Goal: Check status: Check status

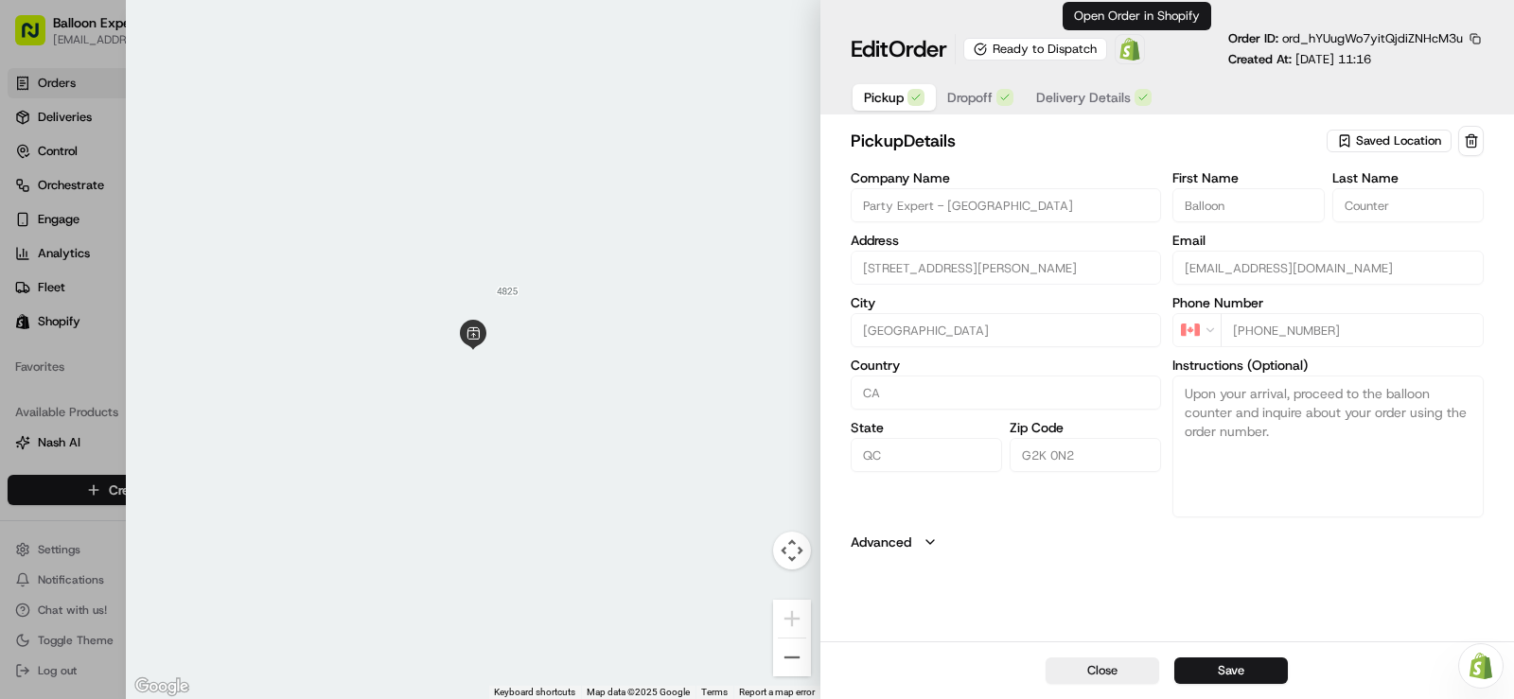
scroll to position [357, 0]
click at [62, 371] on div at bounding box center [757, 349] width 1514 height 699
type input "+1"
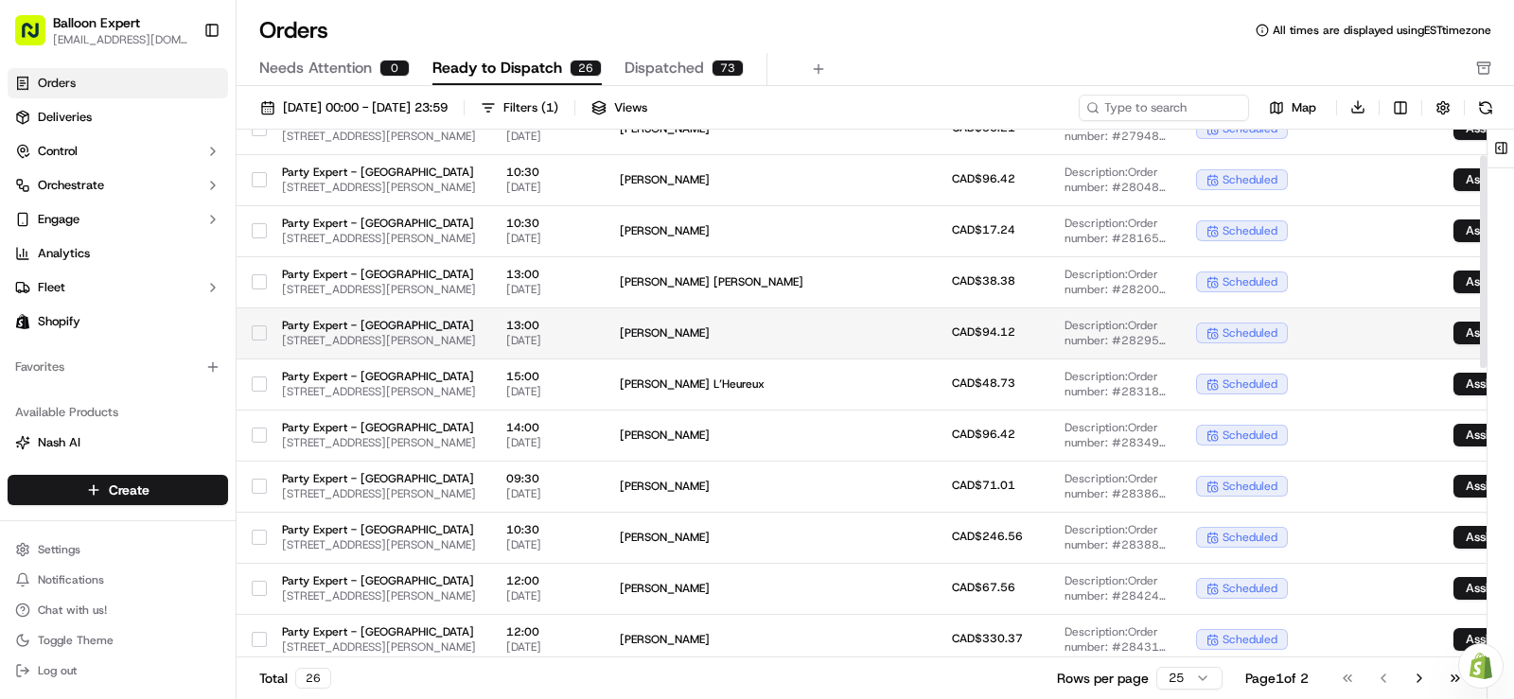
scroll to position [95, 0]
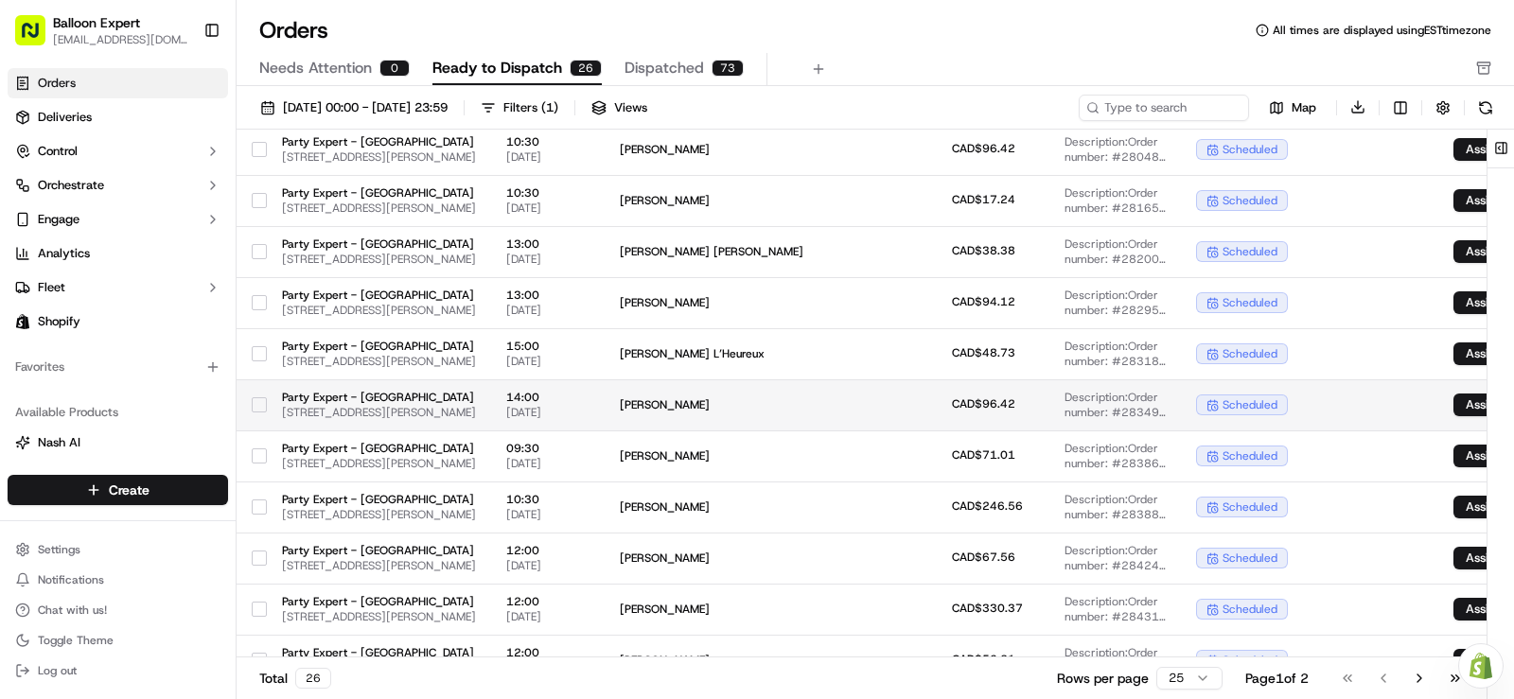
click at [804, 399] on span "valérie martin" at bounding box center [712, 405] width 184 height 15
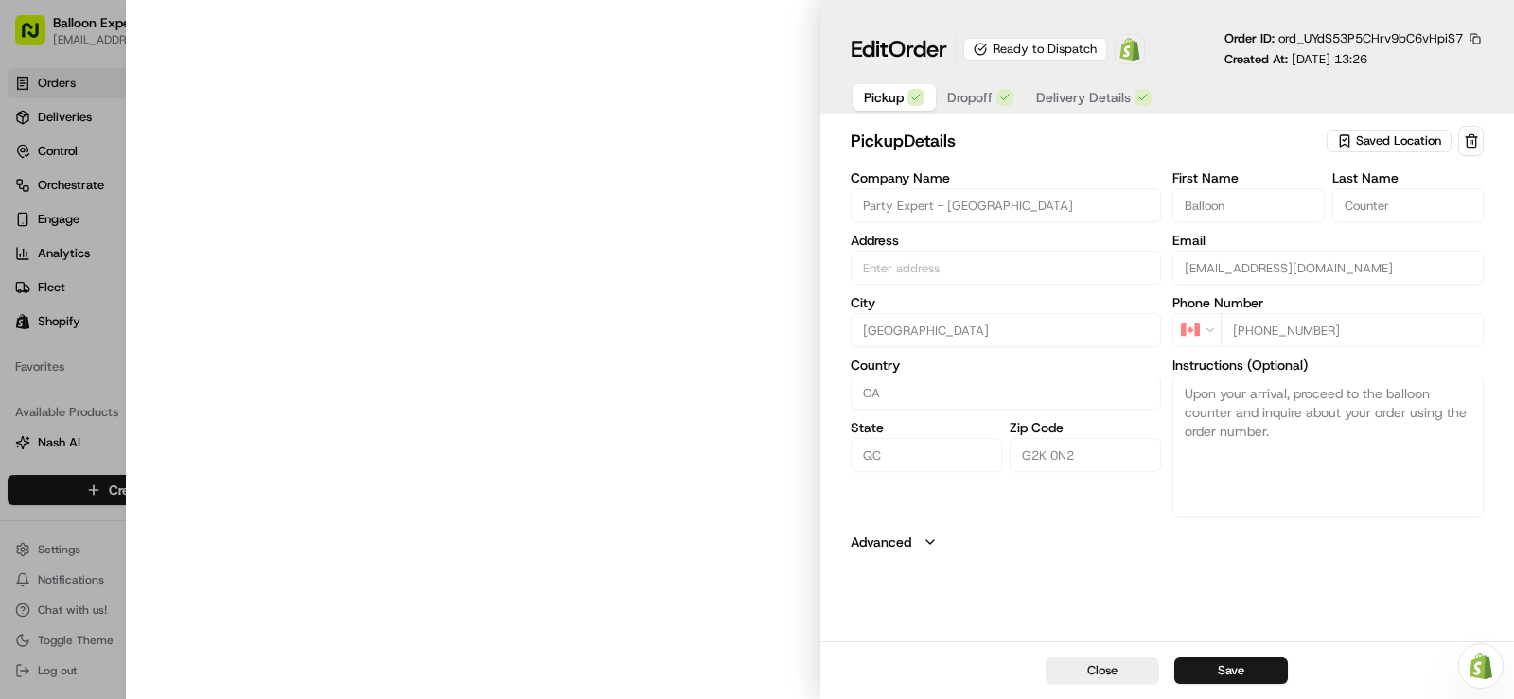
type input "[STREET_ADDRESS][PERSON_NAME]"
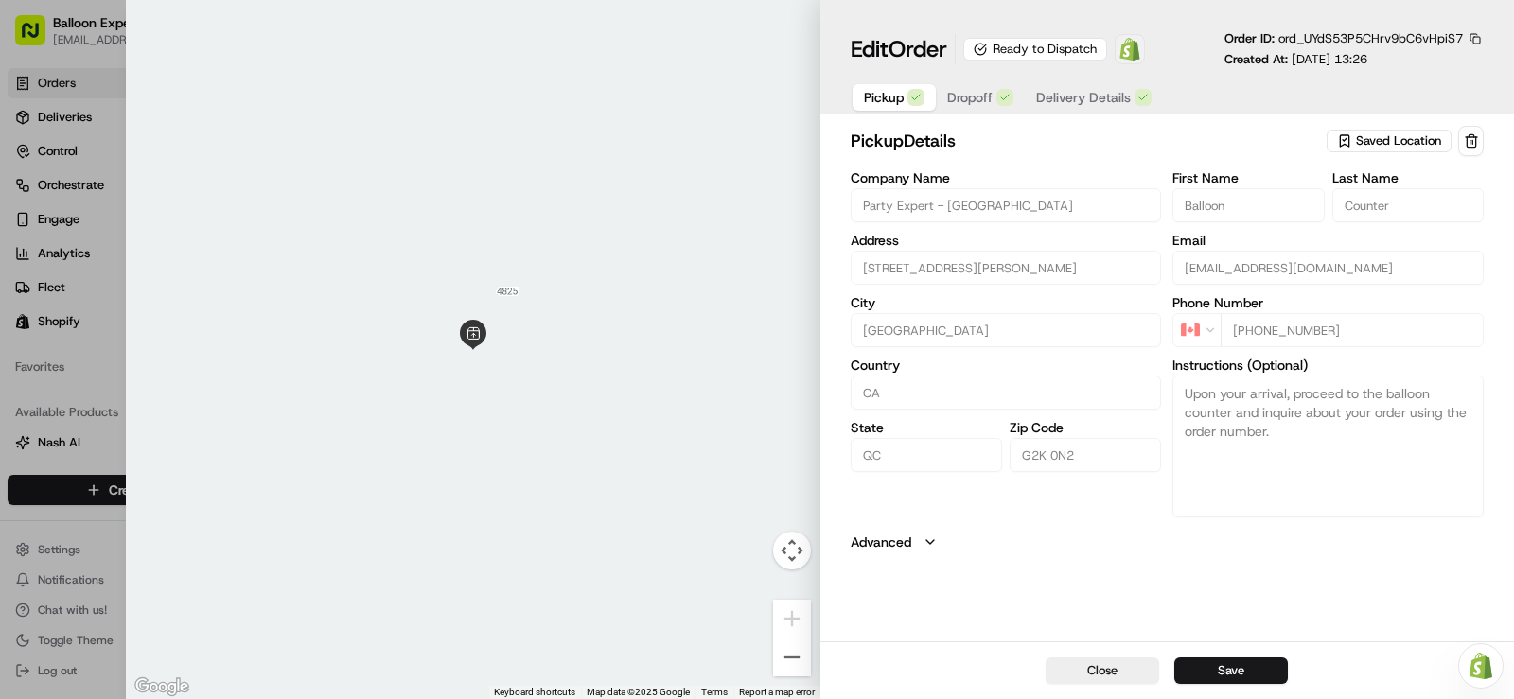
click at [1137, 61] on span at bounding box center [1130, 49] width 38 height 38
click at [91, 81] on div at bounding box center [757, 349] width 1514 height 699
type input "+1"
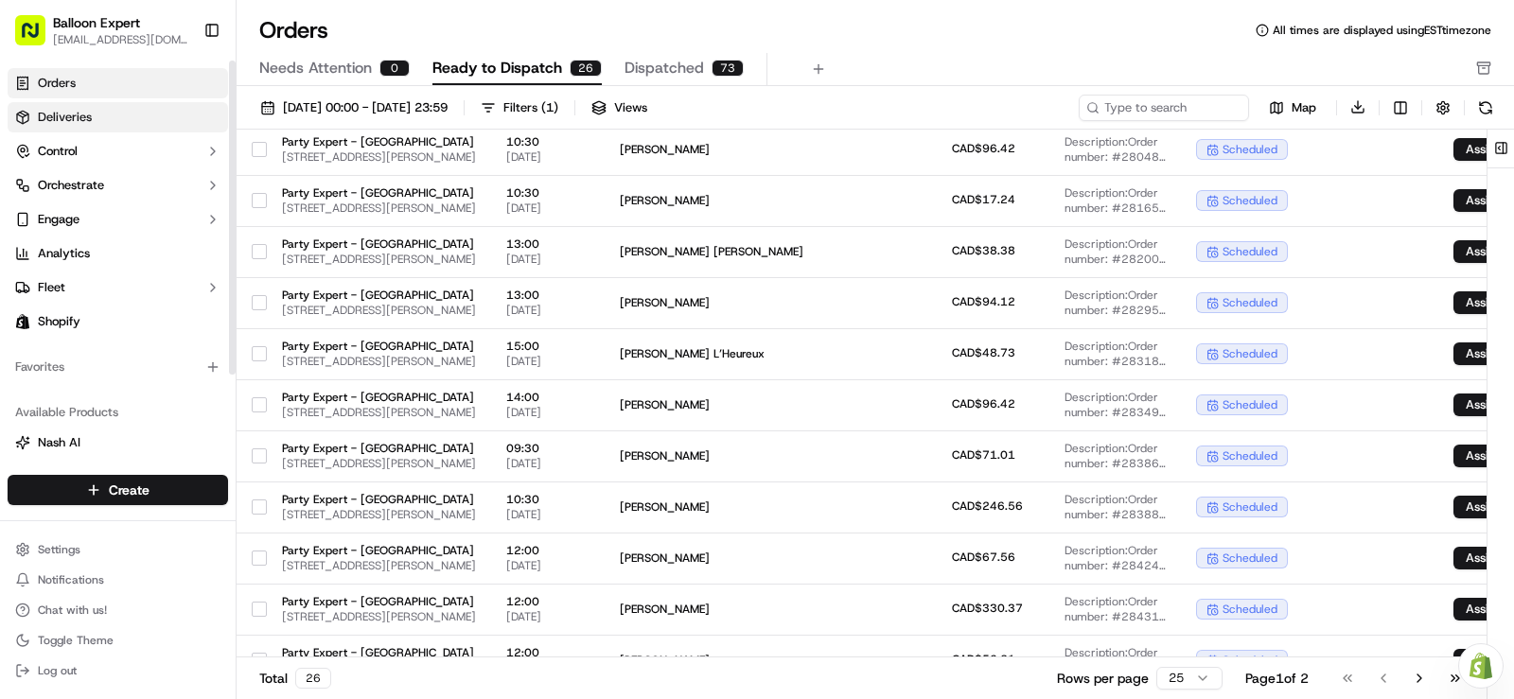
click at [95, 102] on link "Deliveries" at bounding box center [118, 117] width 221 height 30
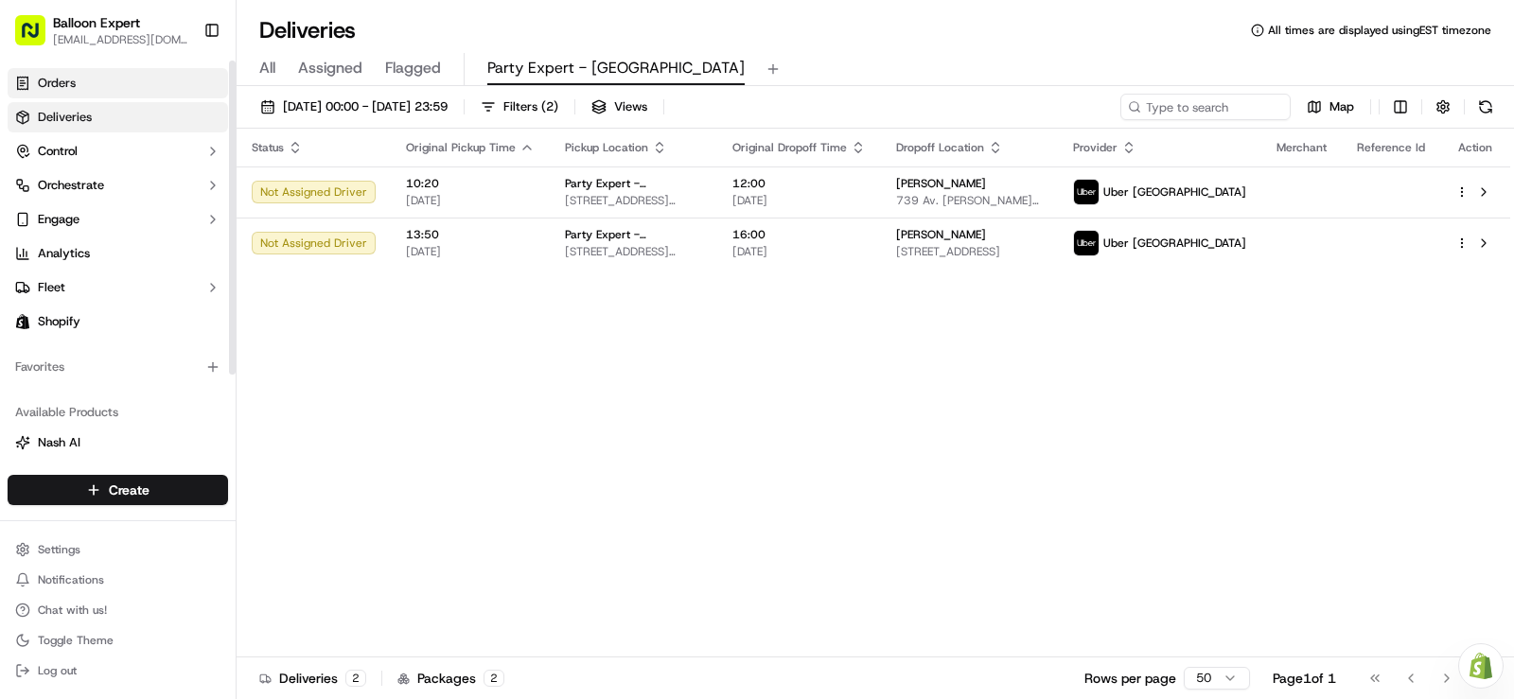
click at [100, 83] on link "Orders" at bounding box center [118, 83] width 221 height 30
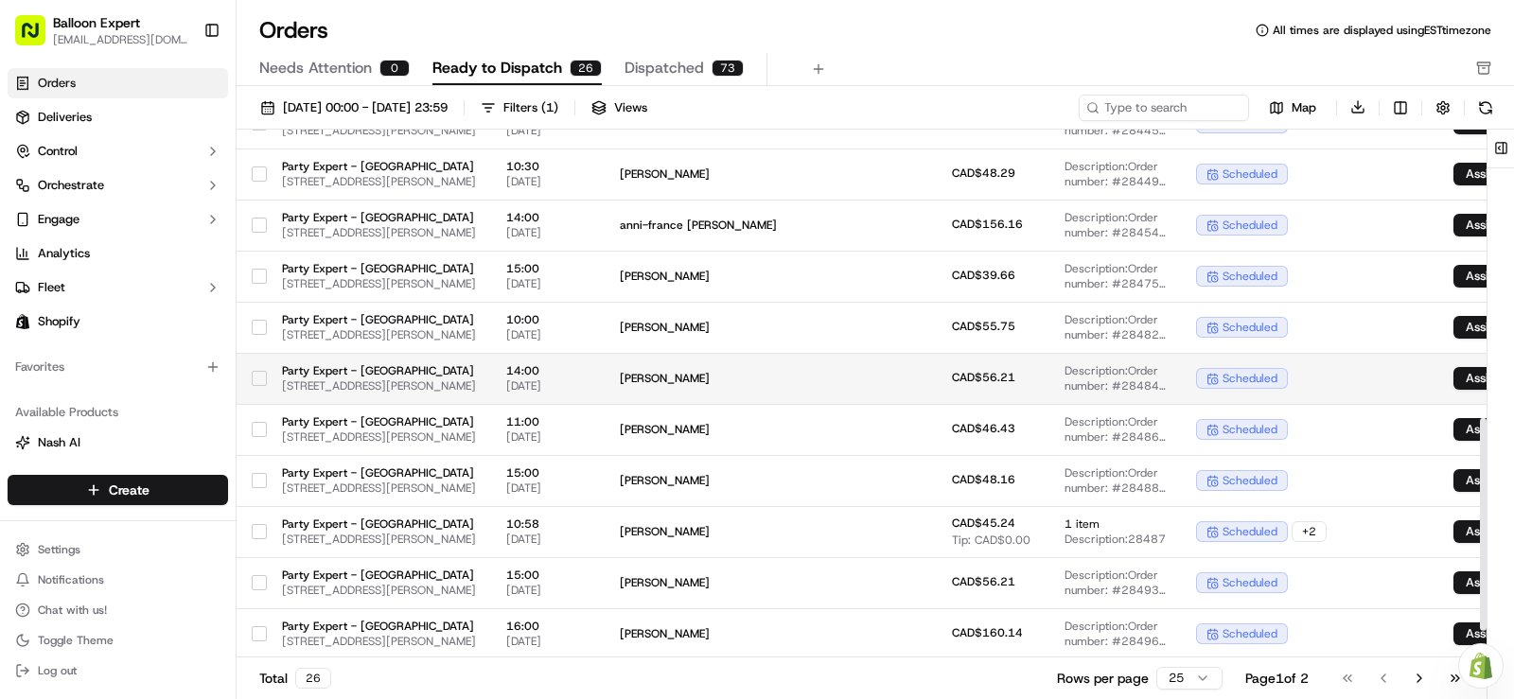
scroll to position [787, 0]
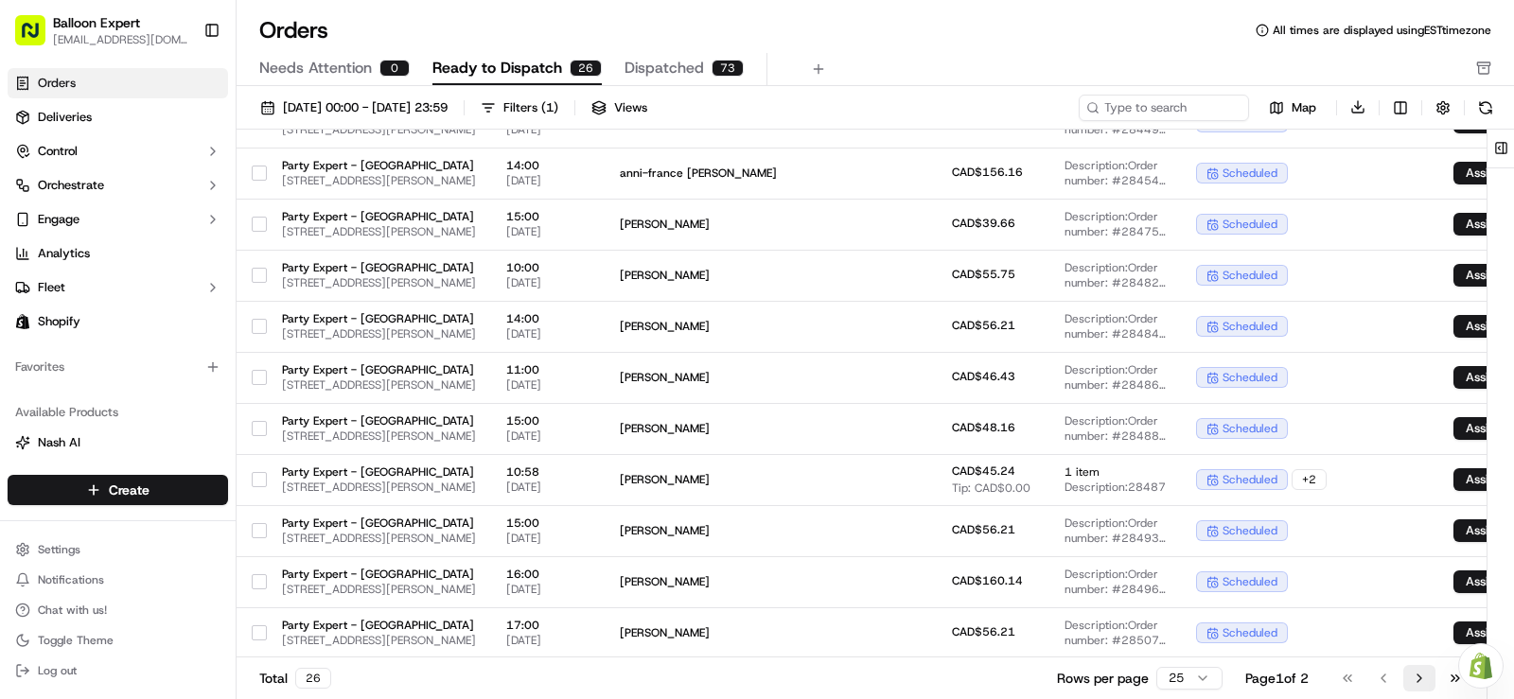
click at [1420, 675] on button "Go to next page" at bounding box center [1420, 678] width 32 height 27
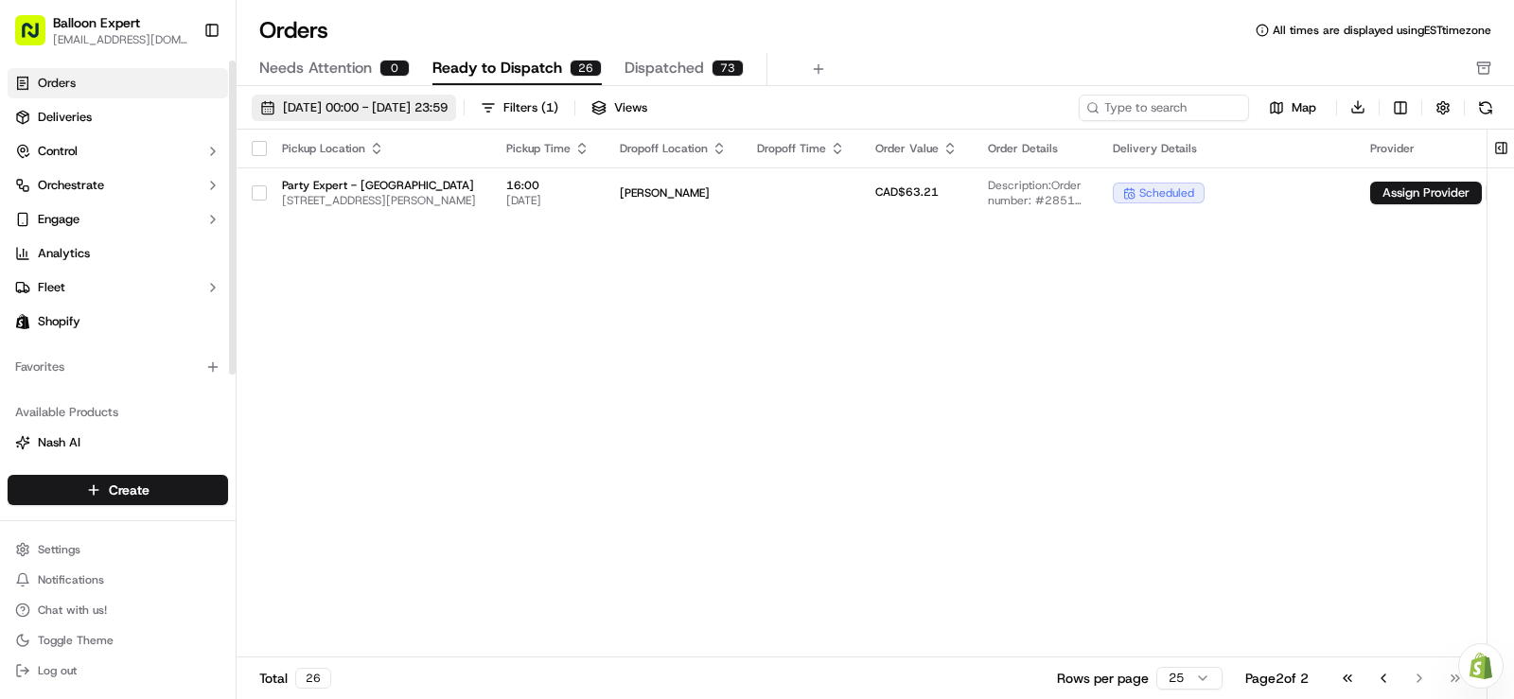
click at [391, 104] on span "01/09/2025 00:00 - 30/09/2025 23:59" at bounding box center [365, 107] width 165 height 17
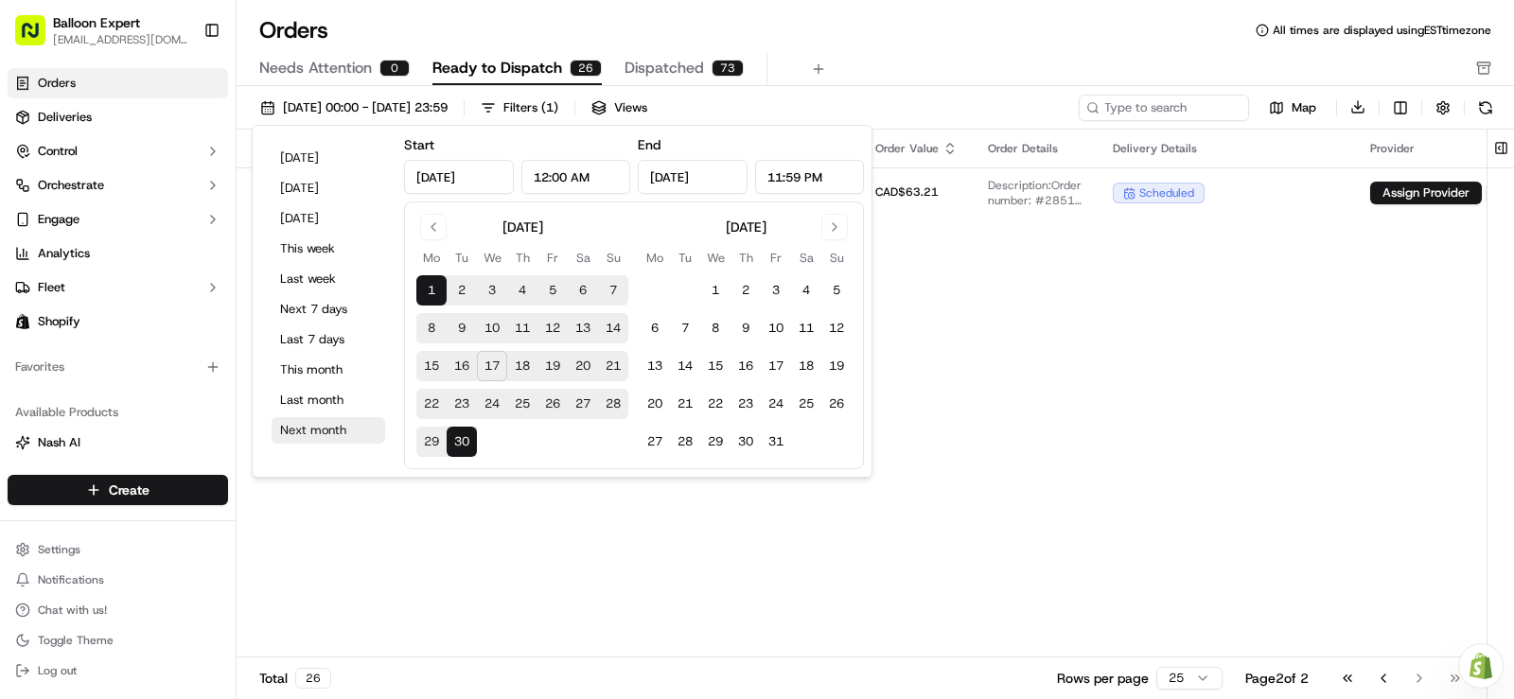
click at [346, 425] on button "Next month" at bounding box center [329, 430] width 114 height 27
type input "Oct 1, 2025"
type input "Oct 31, 2025"
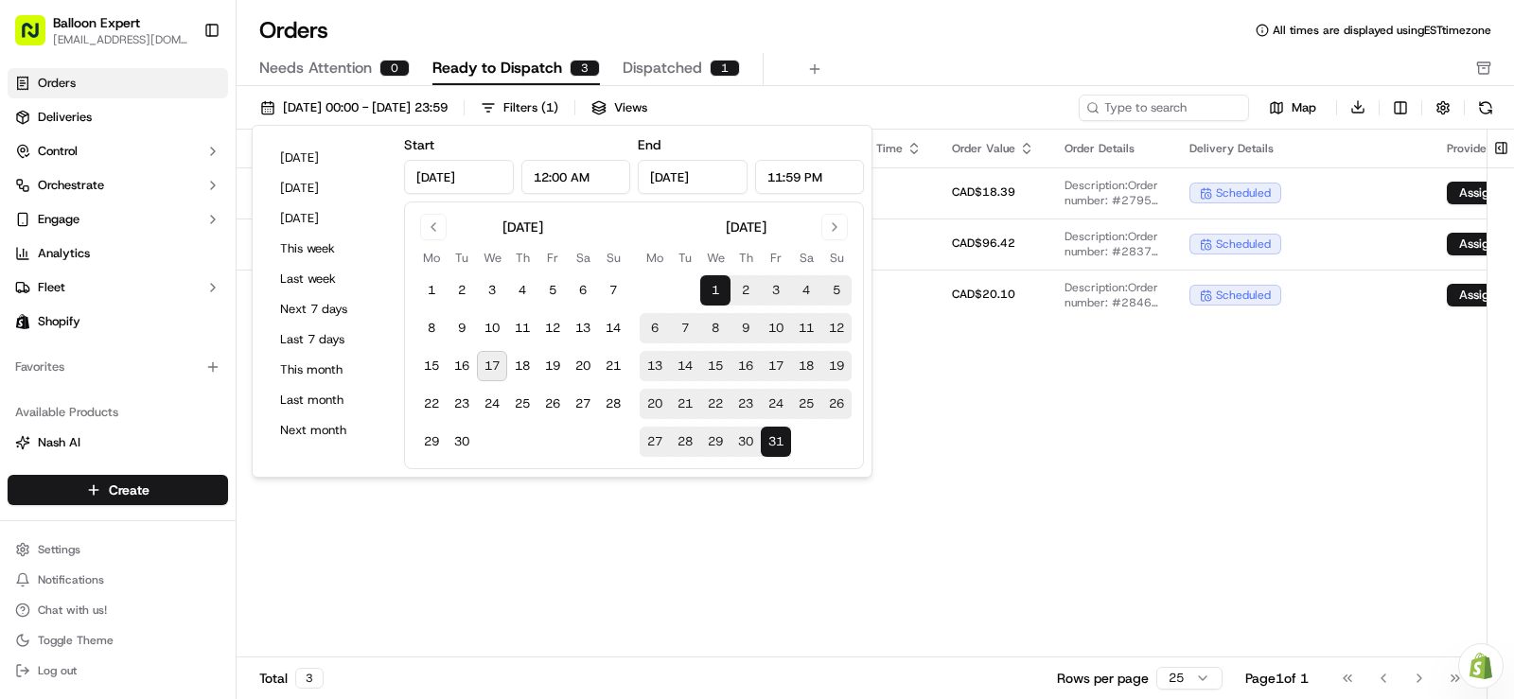
click at [984, 436] on div "Pickup Location Pickup Time Dropoff Location Dropoff Time Order Value Order Det…" at bounding box center [957, 394] width 1440 height 529
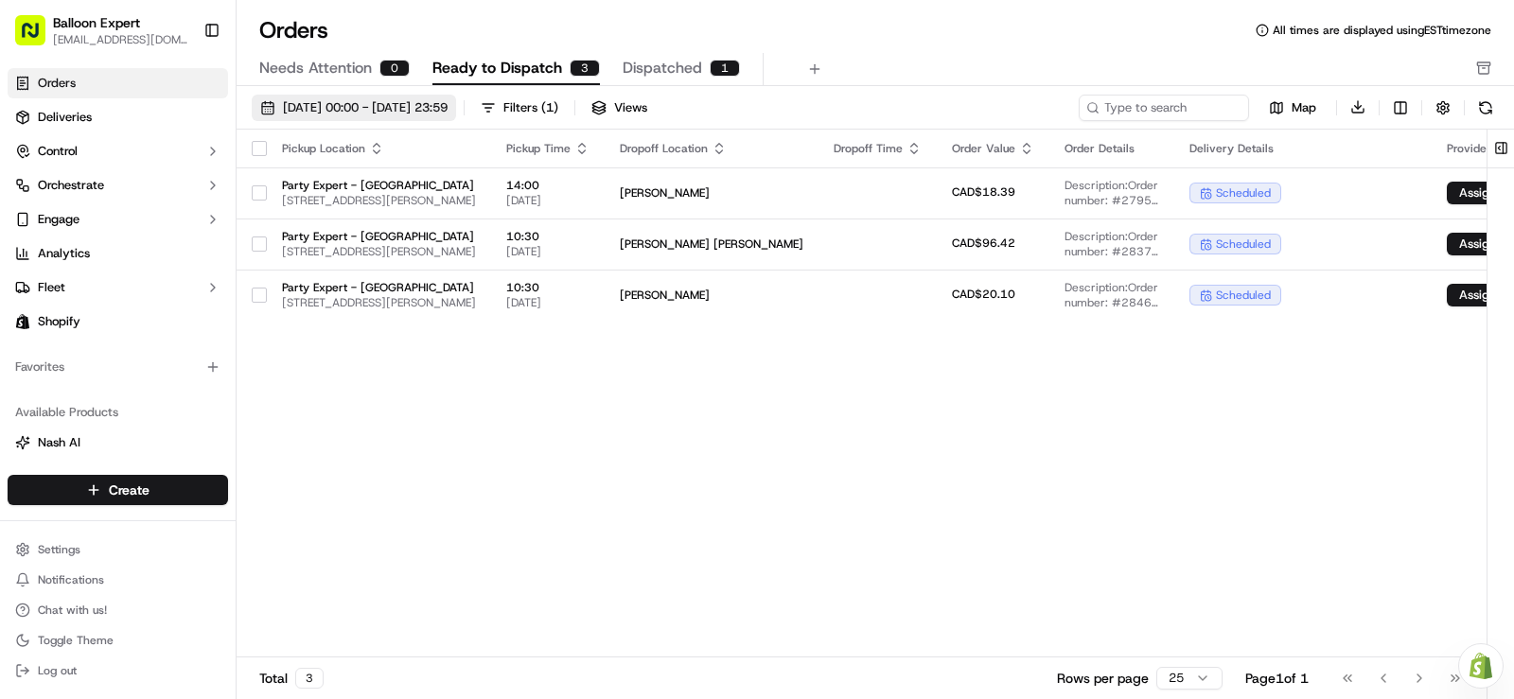
click at [448, 110] on span "01/10/2025 00:00 - 31/10/2025 23:59" at bounding box center [365, 107] width 165 height 17
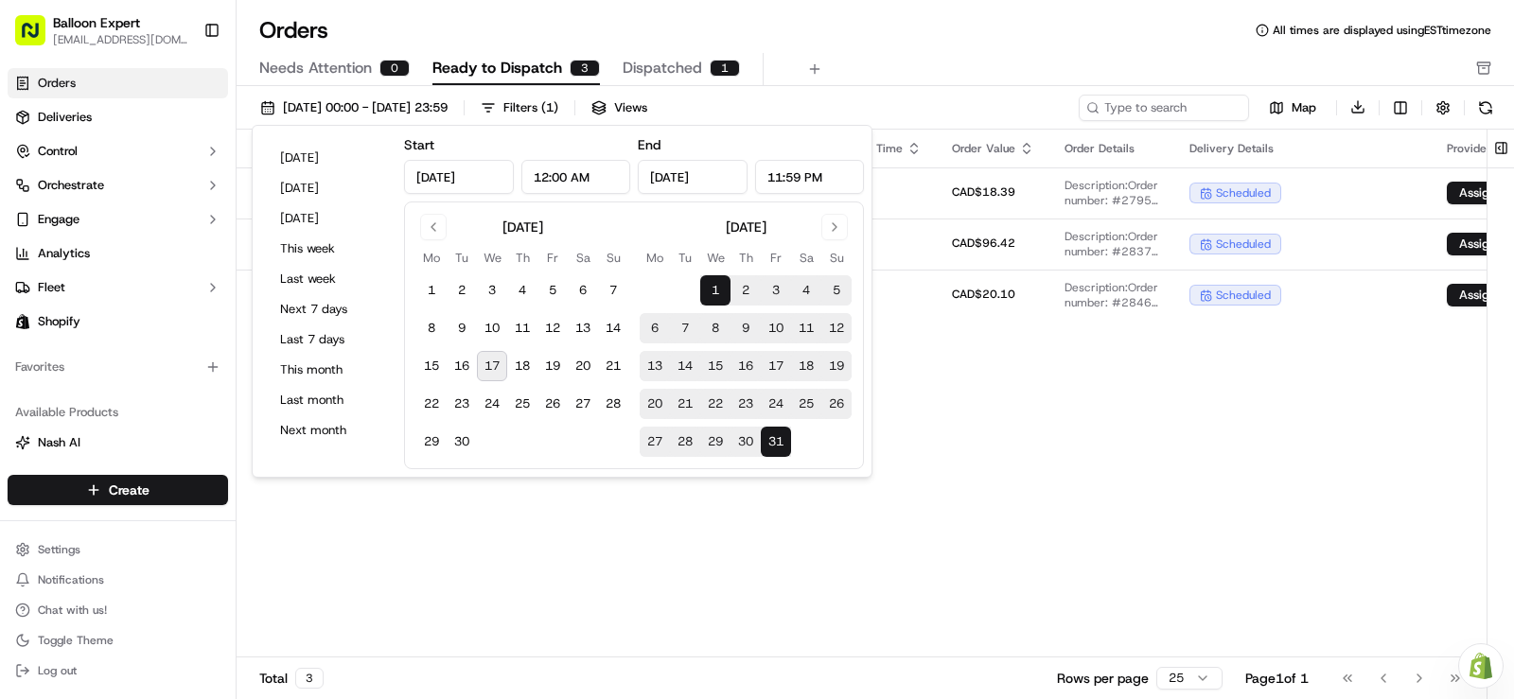
click at [1028, 463] on div "Pickup Location Pickup Time Dropoff Location Dropoff Time Order Value Order Det…" at bounding box center [957, 394] width 1440 height 529
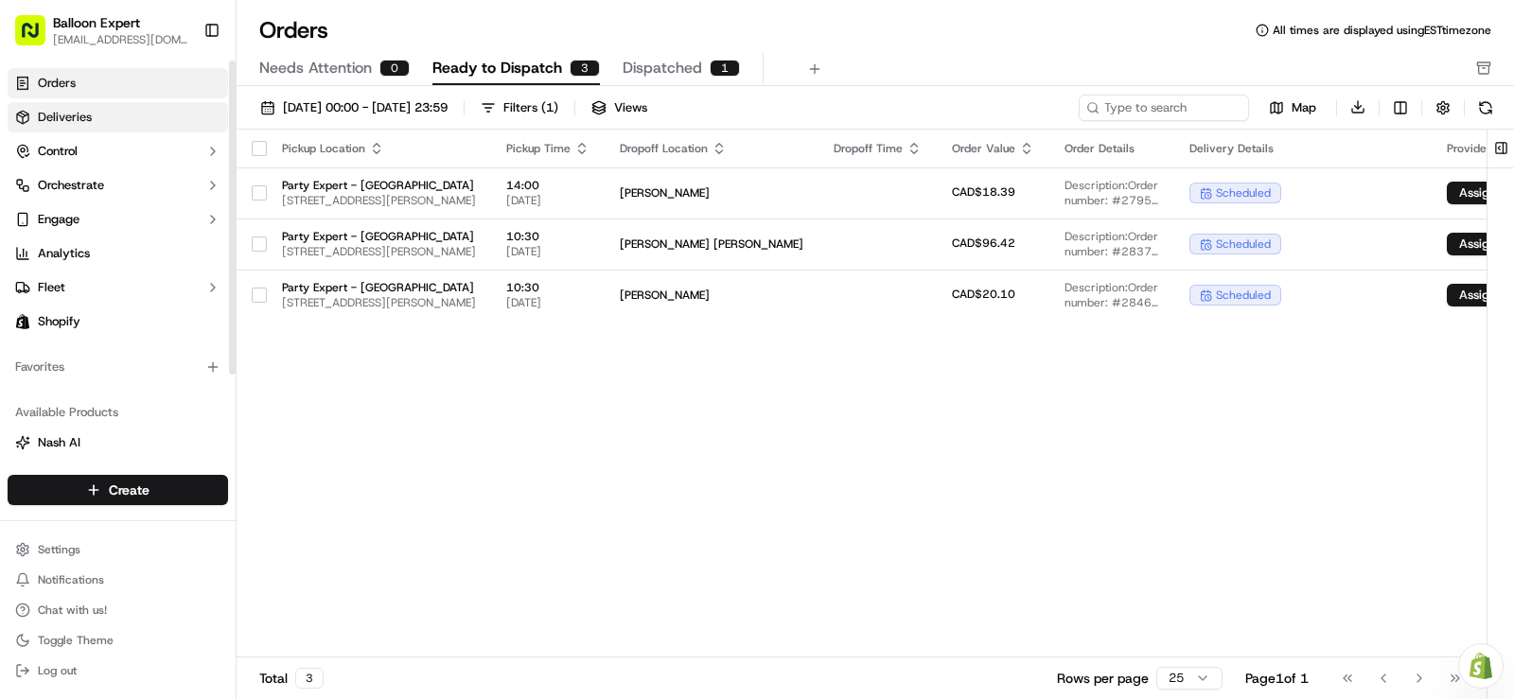
click at [103, 110] on link "Deliveries" at bounding box center [118, 117] width 221 height 30
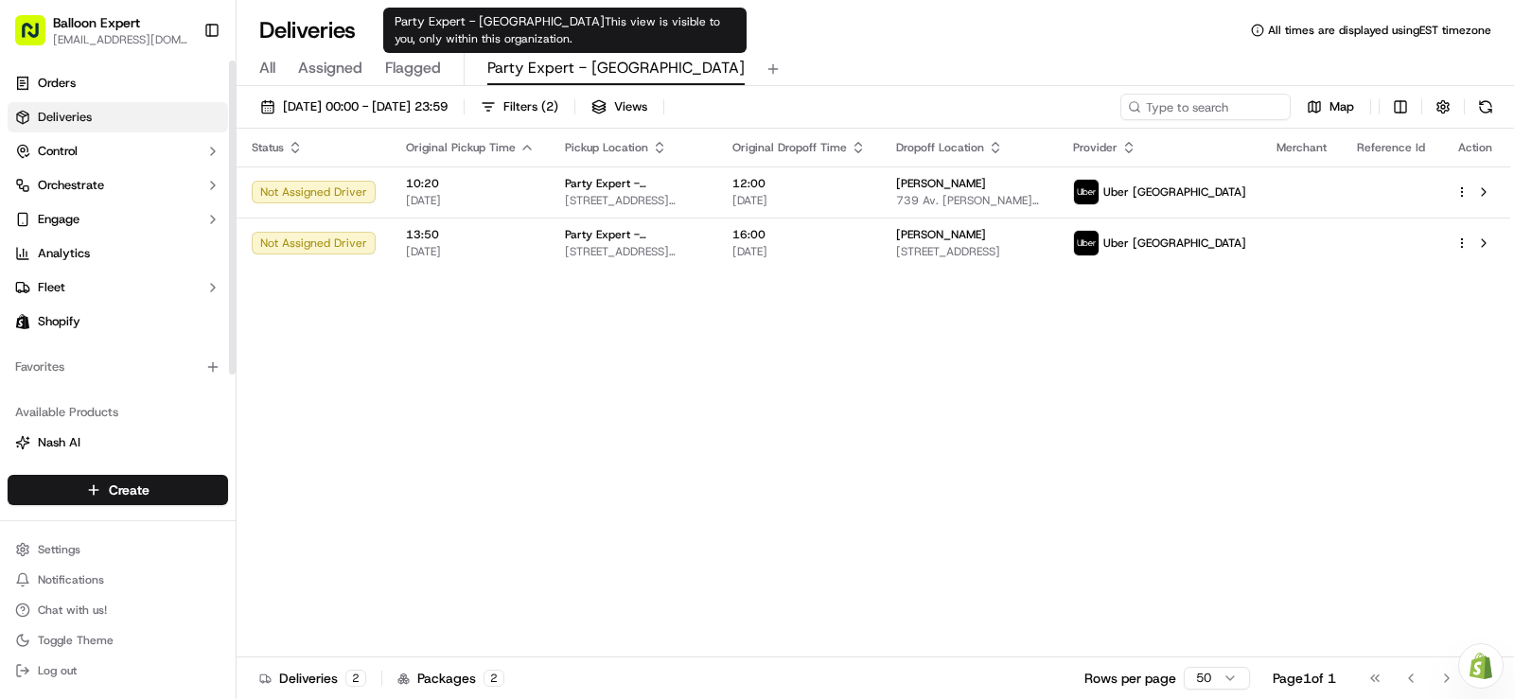
click at [592, 65] on span "Party Expert - Quebec" at bounding box center [615, 68] width 257 height 23
click at [448, 107] on span "01/09/2025 00:00 - 30/09/2025 23:59" at bounding box center [365, 106] width 165 height 17
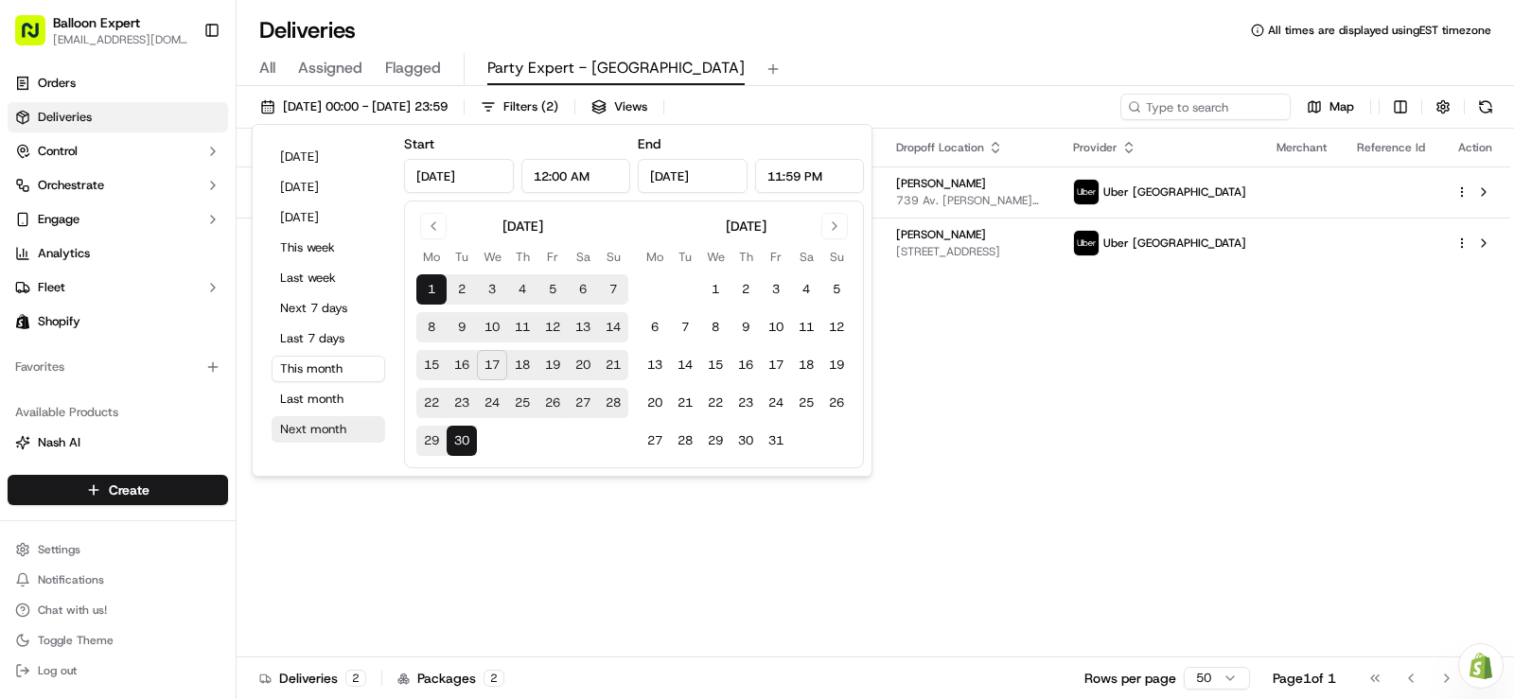
click at [288, 440] on button "Next month" at bounding box center [329, 429] width 114 height 27
type input "Oct 1, 2025"
type input "Oct 31, 2025"
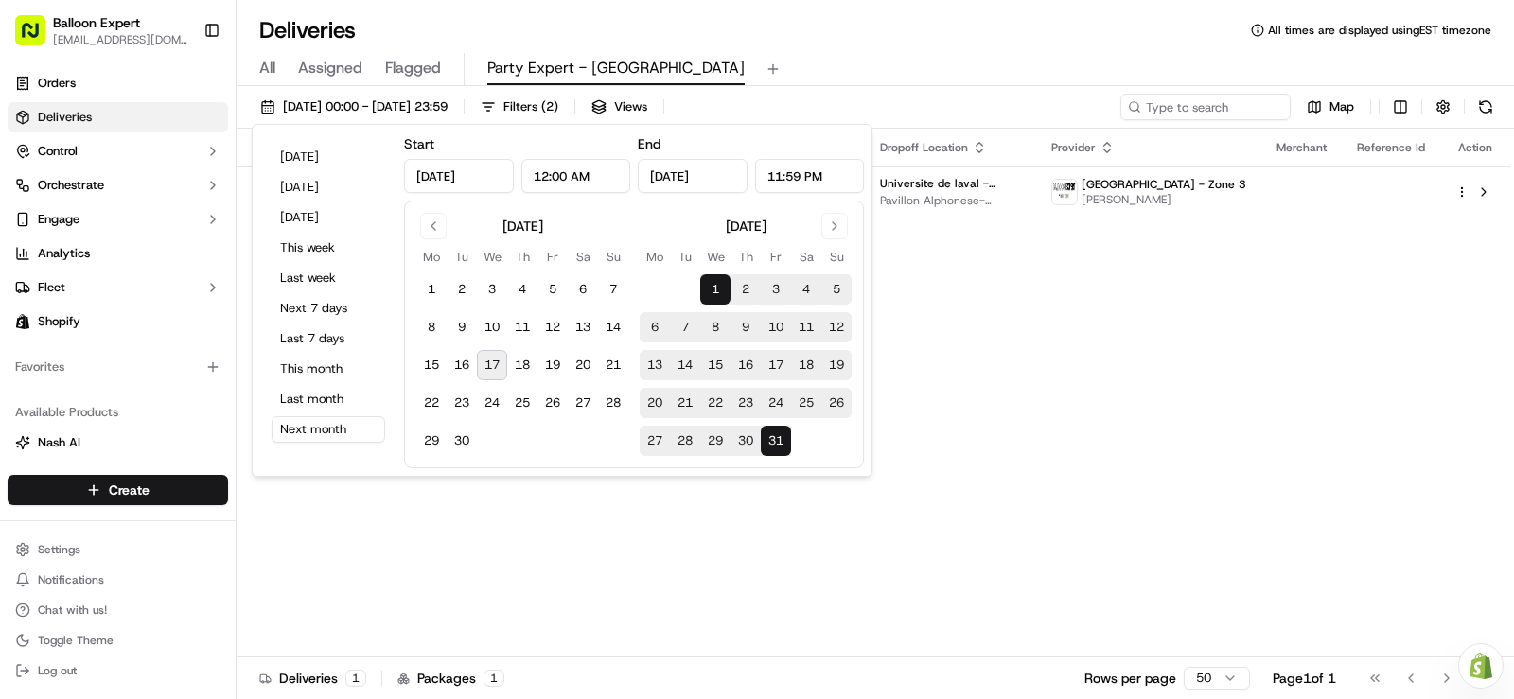
click at [1013, 420] on div "Status Original Pickup Time Pickup Location Original Dropoff Time Dropoff Locat…" at bounding box center [874, 393] width 1274 height 529
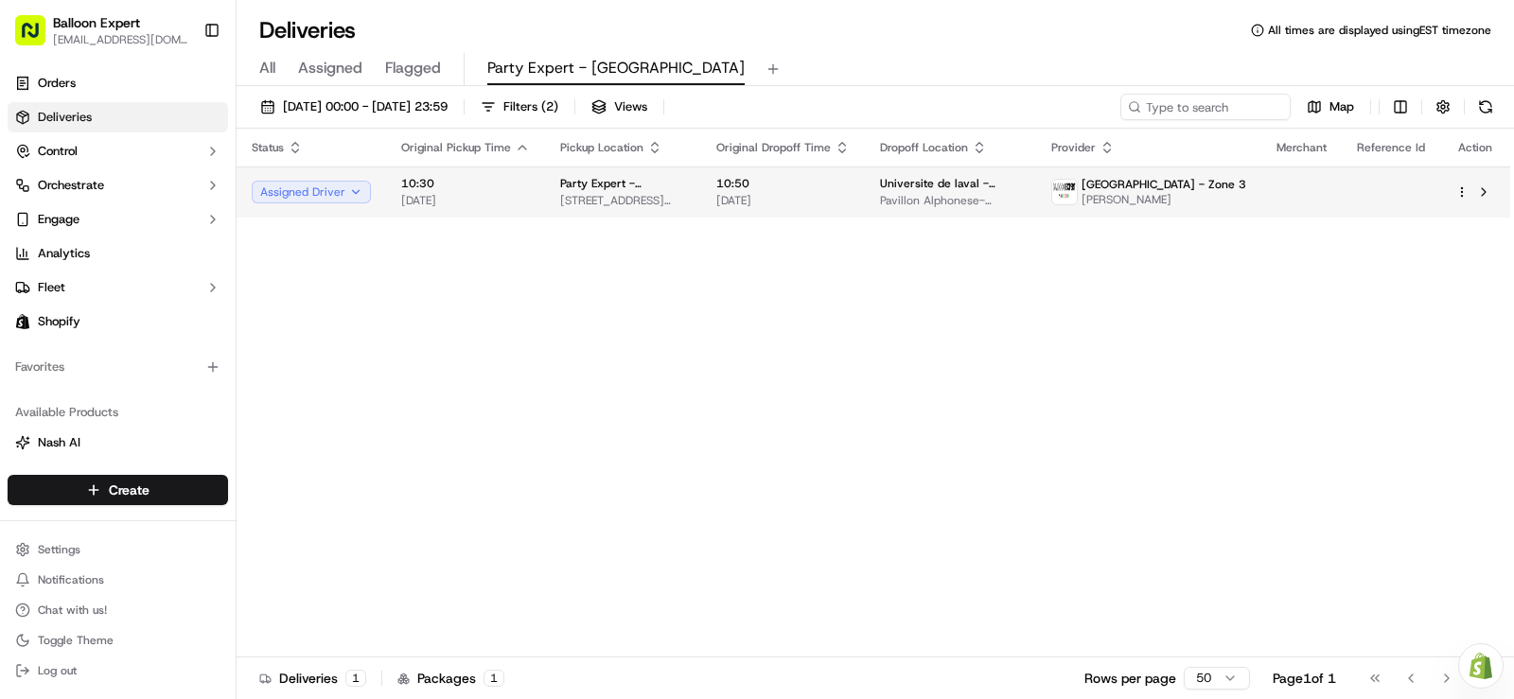
click at [823, 195] on span "01/10/2025" at bounding box center [783, 200] width 133 height 15
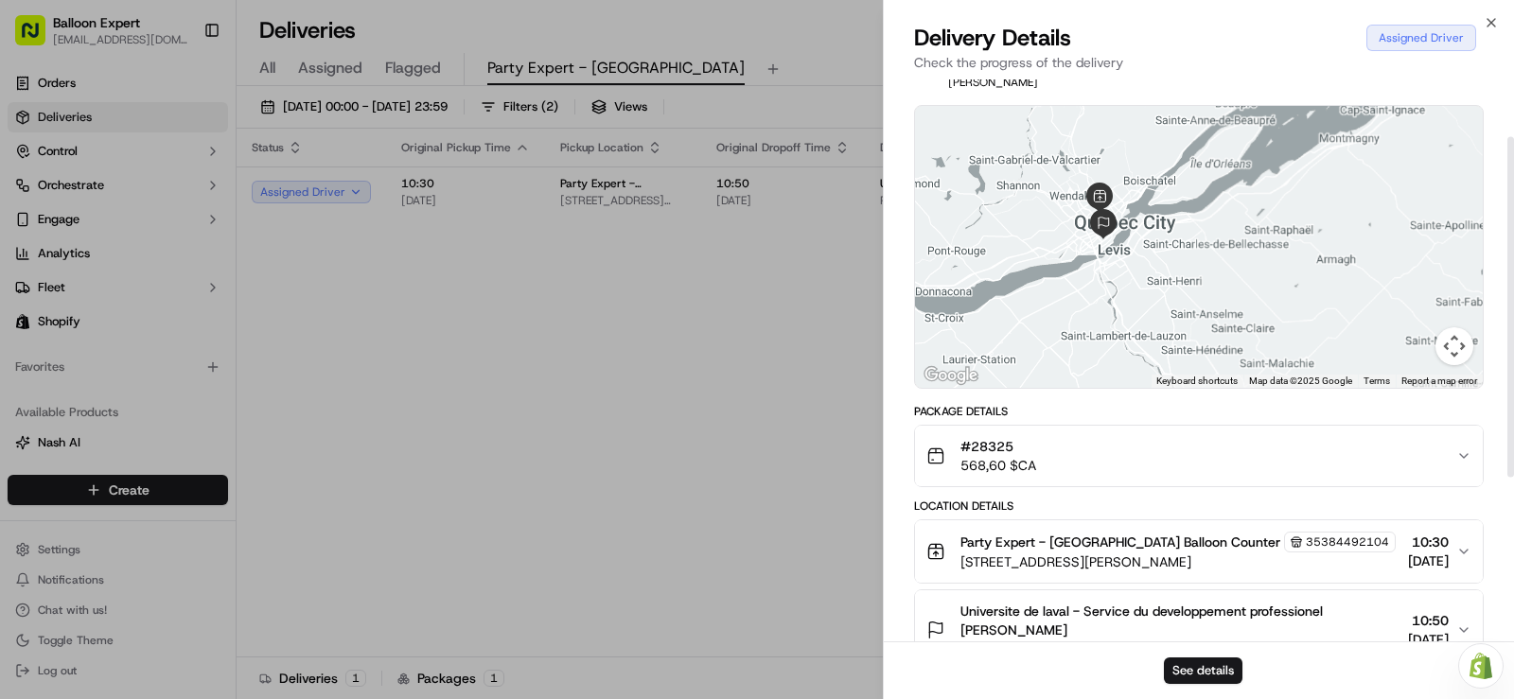
scroll to position [95, 0]
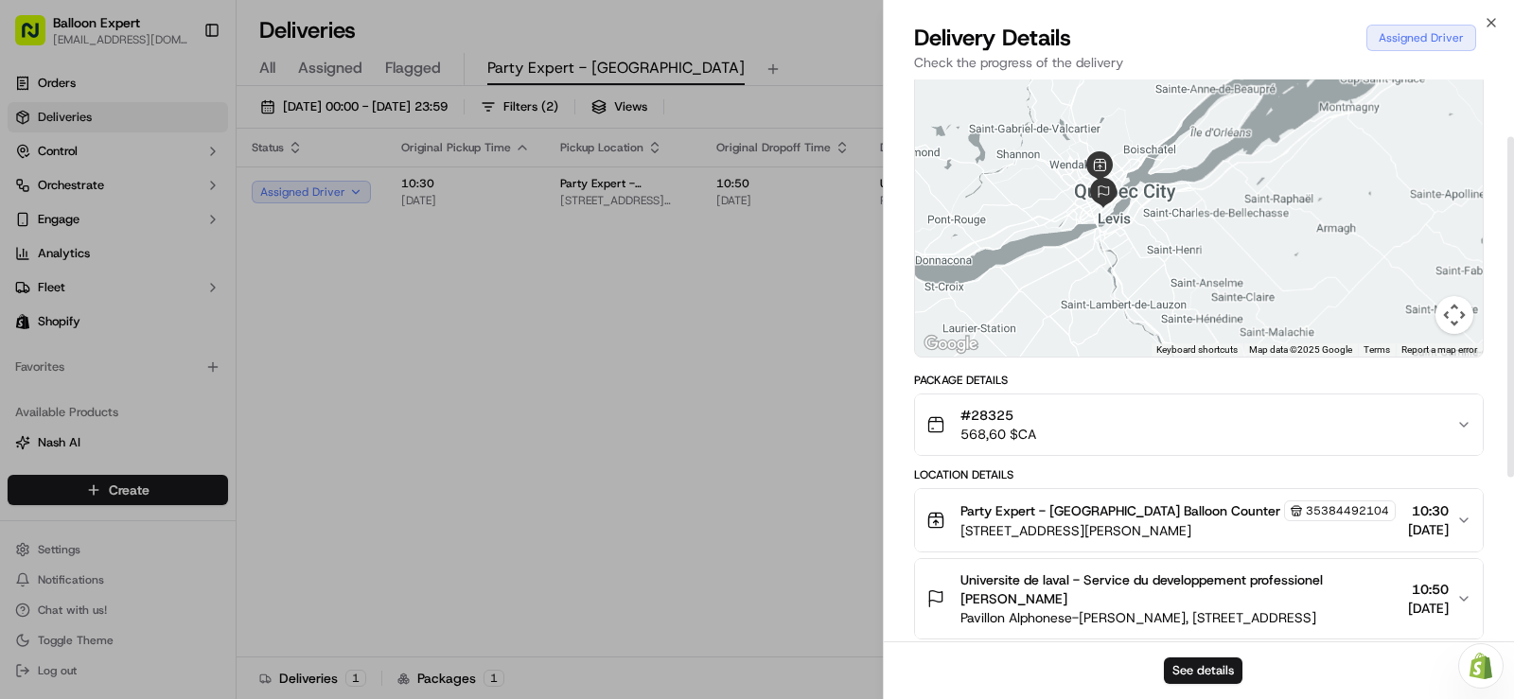
click at [995, 425] on span "#28325" at bounding box center [999, 415] width 76 height 19
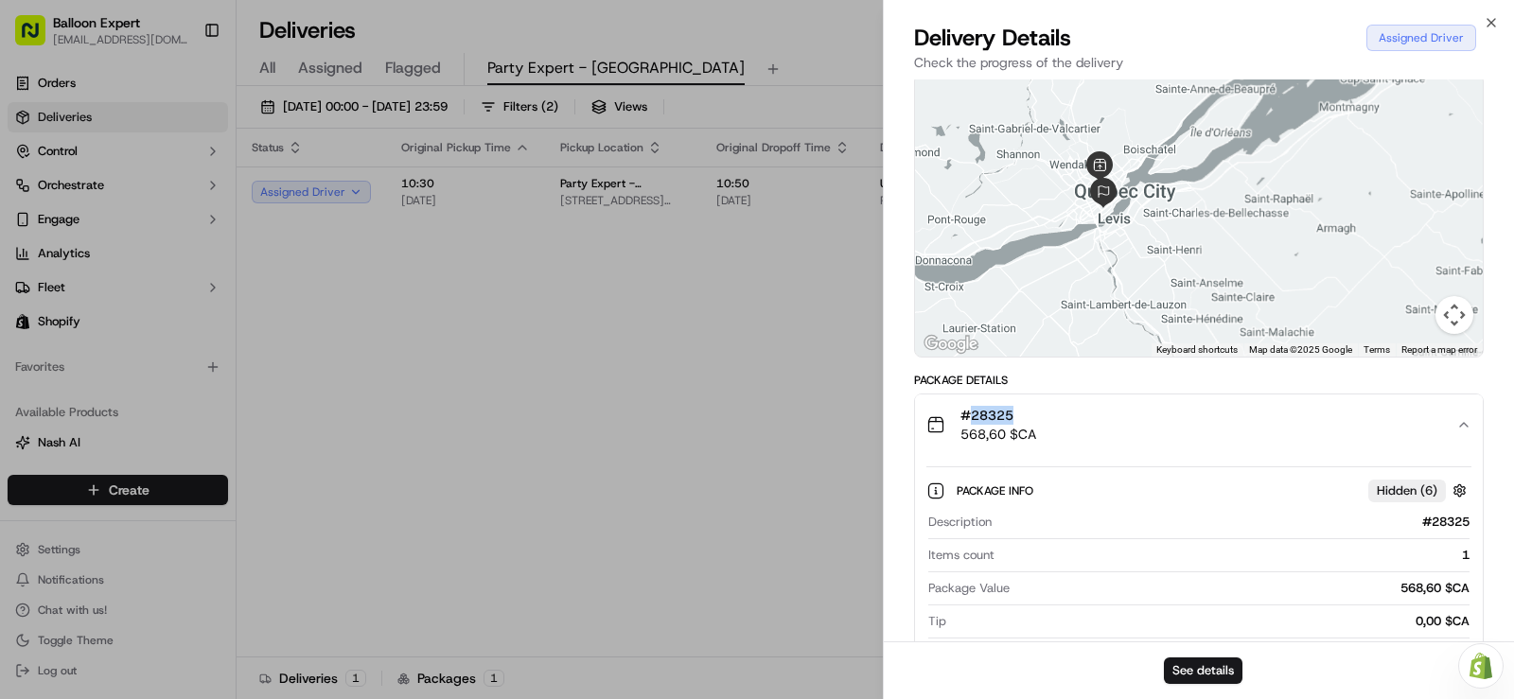
click at [995, 425] on span "#28325" at bounding box center [999, 415] width 76 height 19
copy span "28325"
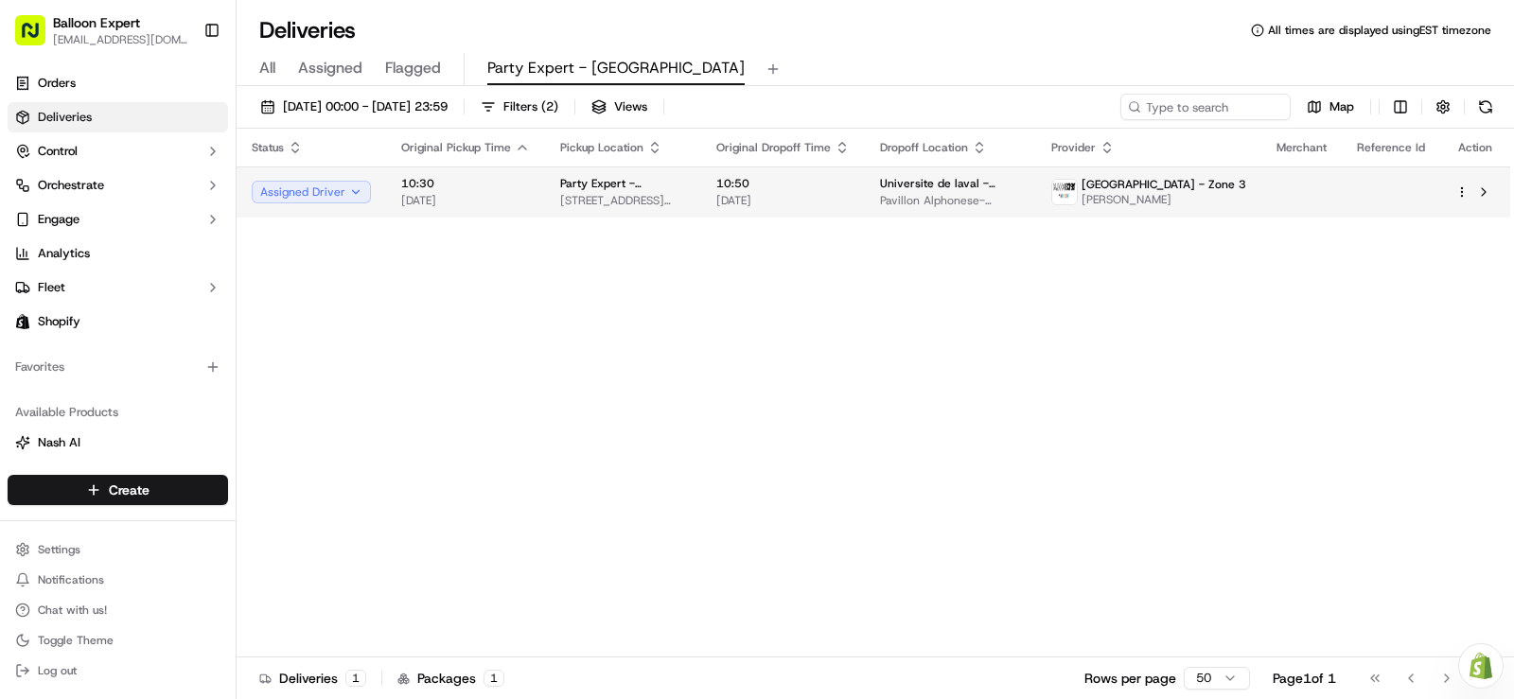
click at [876, 186] on td "Universite de laval - Service du developpement professionel Pavillon Alphonese-…" at bounding box center [950, 192] width 171 height 51
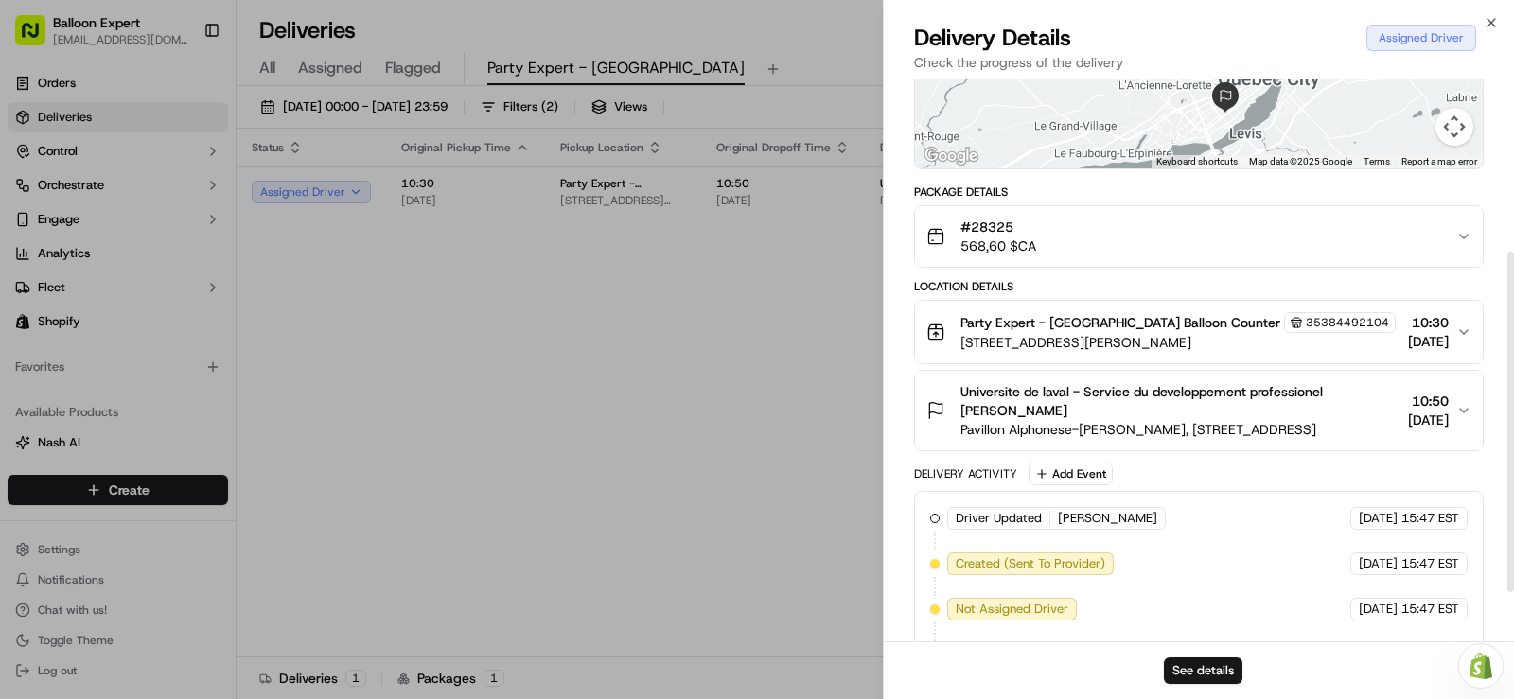
scroll to position [284, 0]
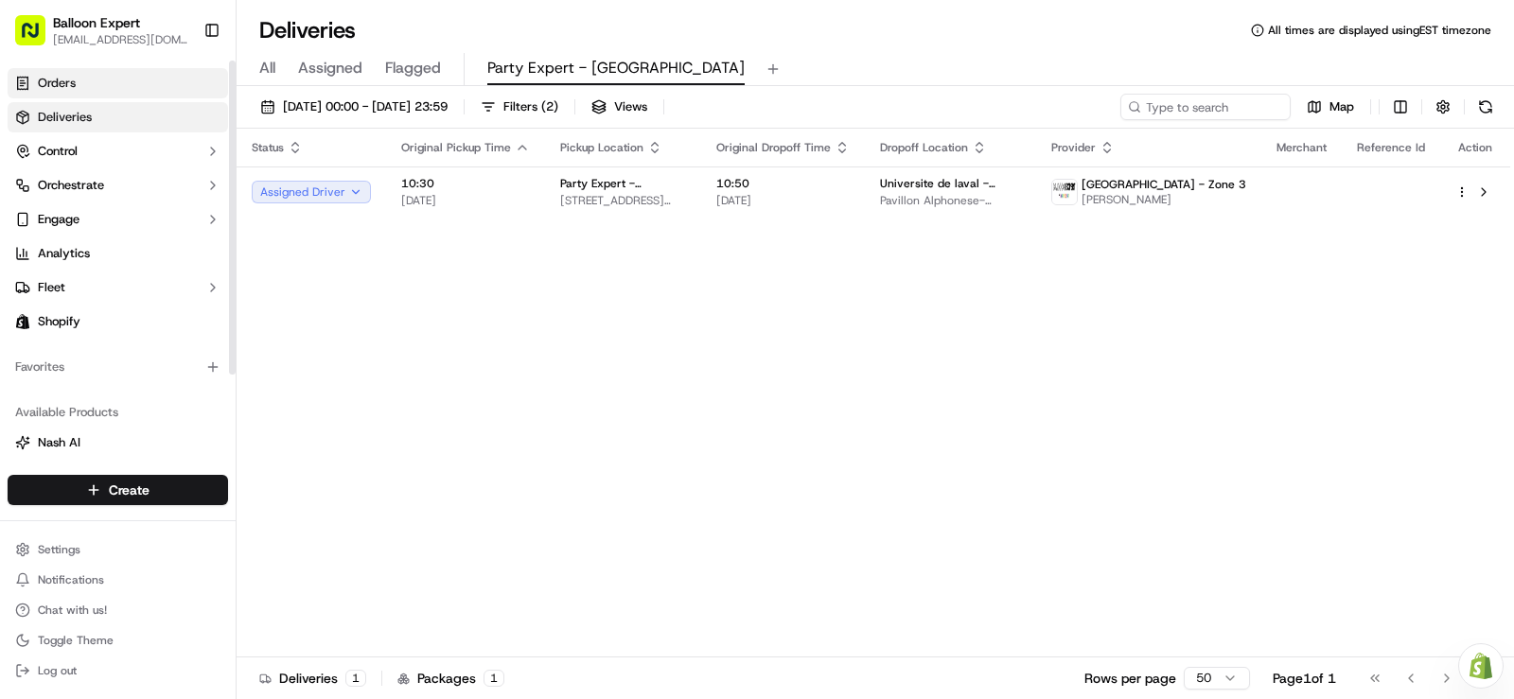
click at [100, 89] on link "Orders" at bounding box center [118, 83] width 221 height 30
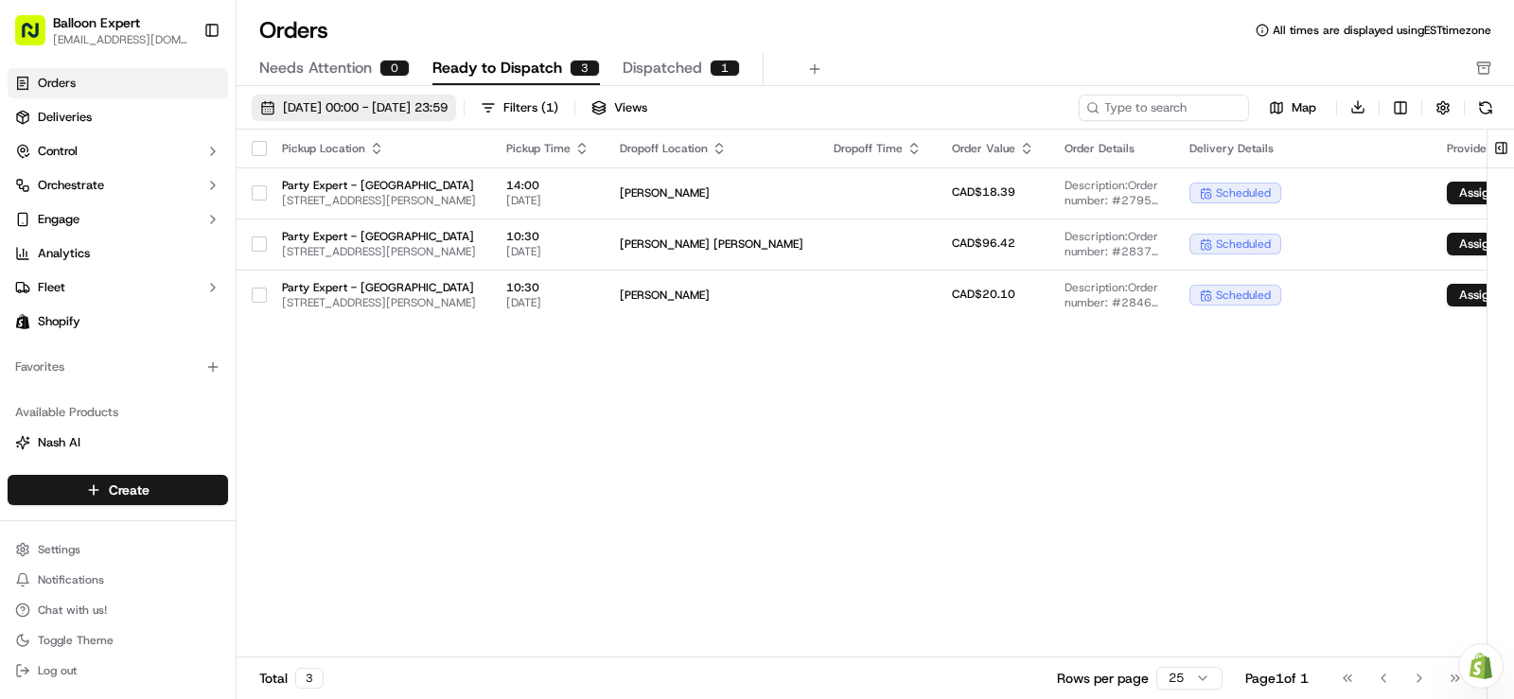
click at [448, 111] on span "01/10/2025 00:00 - 31/10/2025 23:59" at bounding box center [365, 107] width 165 height 17
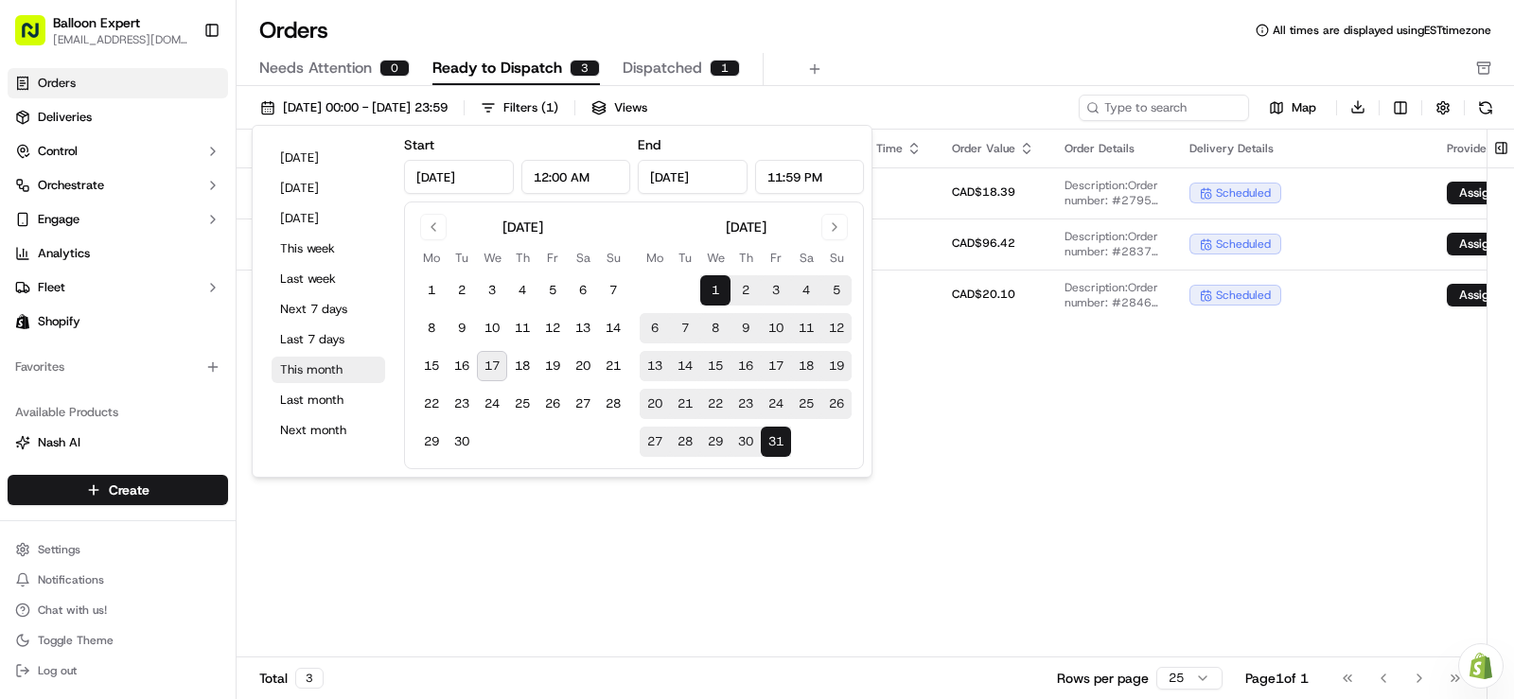
click at [325, 363] on button "This month" at bounding box center [329, 370] width 114 height 27
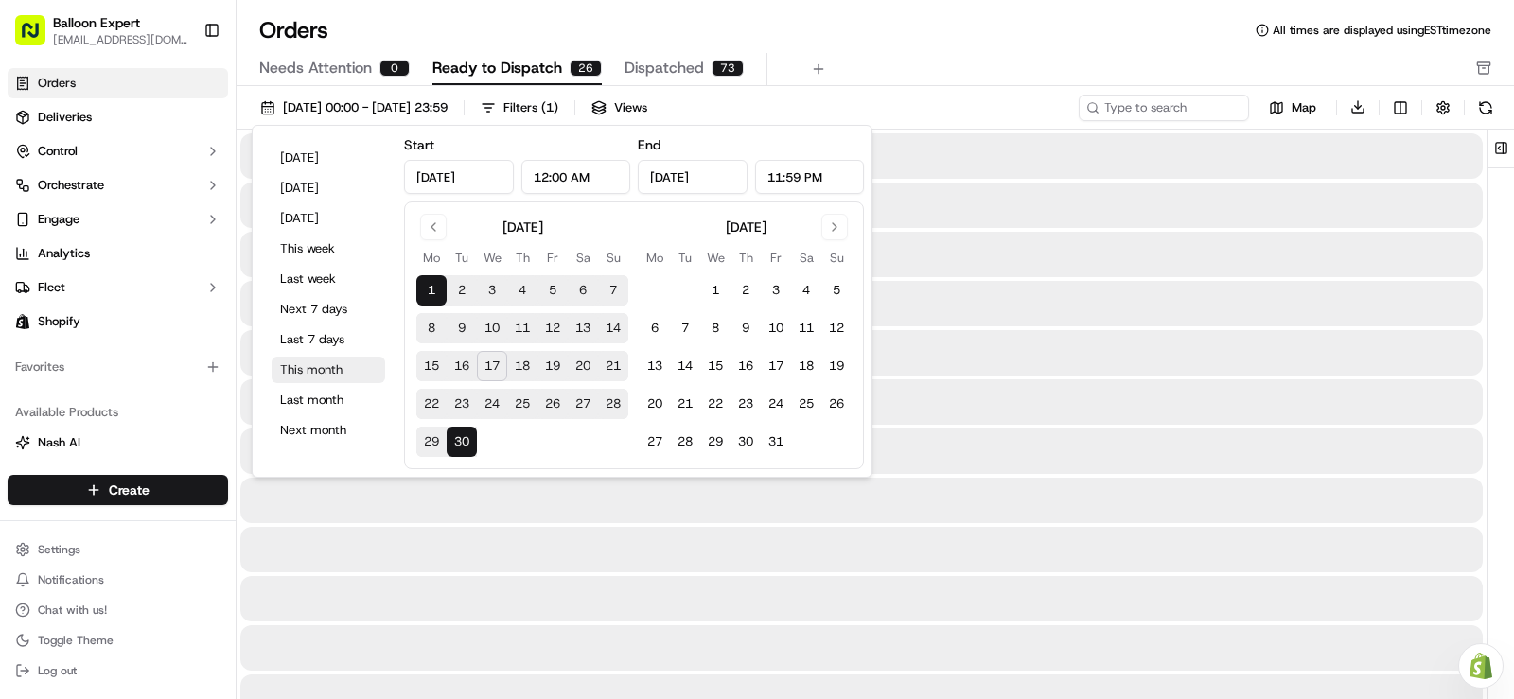
type input "Sep 1, 2025"
type input "Sep 30, 2025"
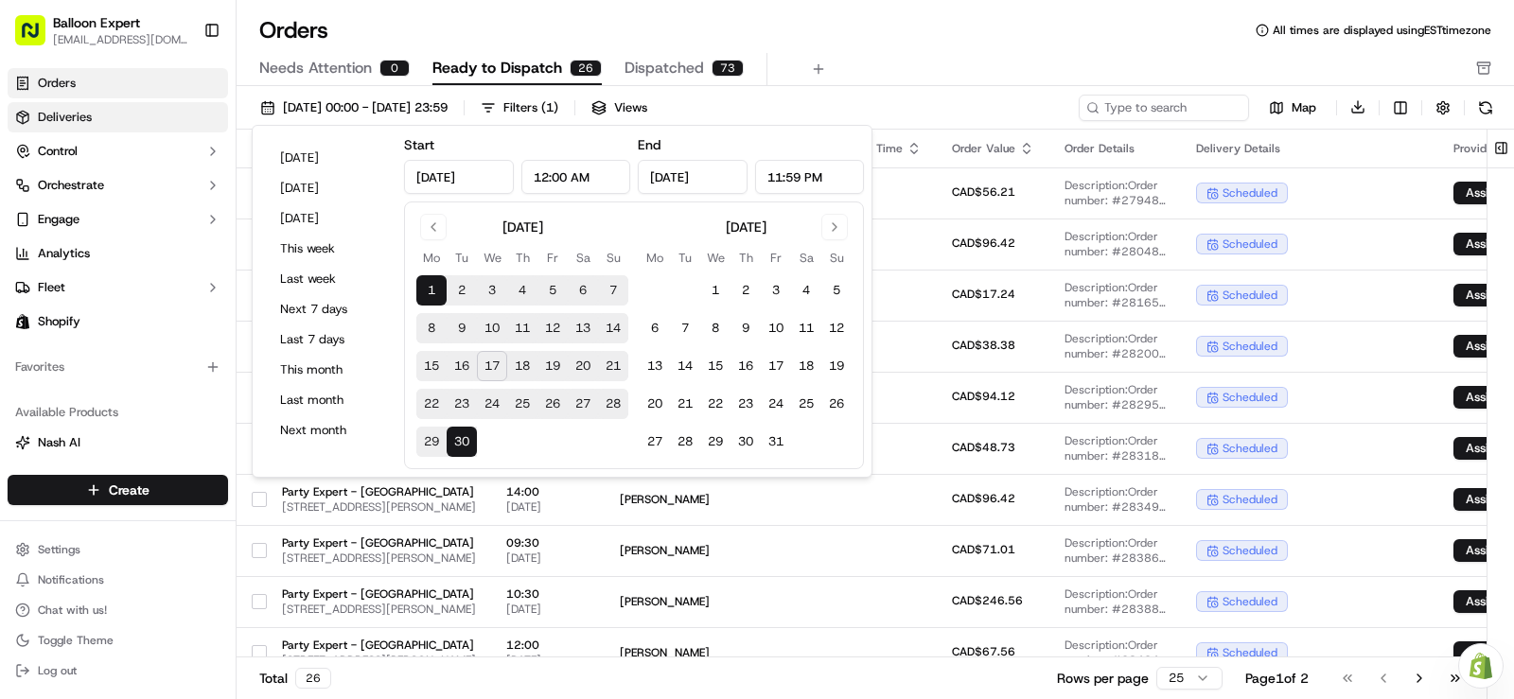
click at [54, 122] on span "Deliveries" at bounding box center [65, 117] width 54 height 17
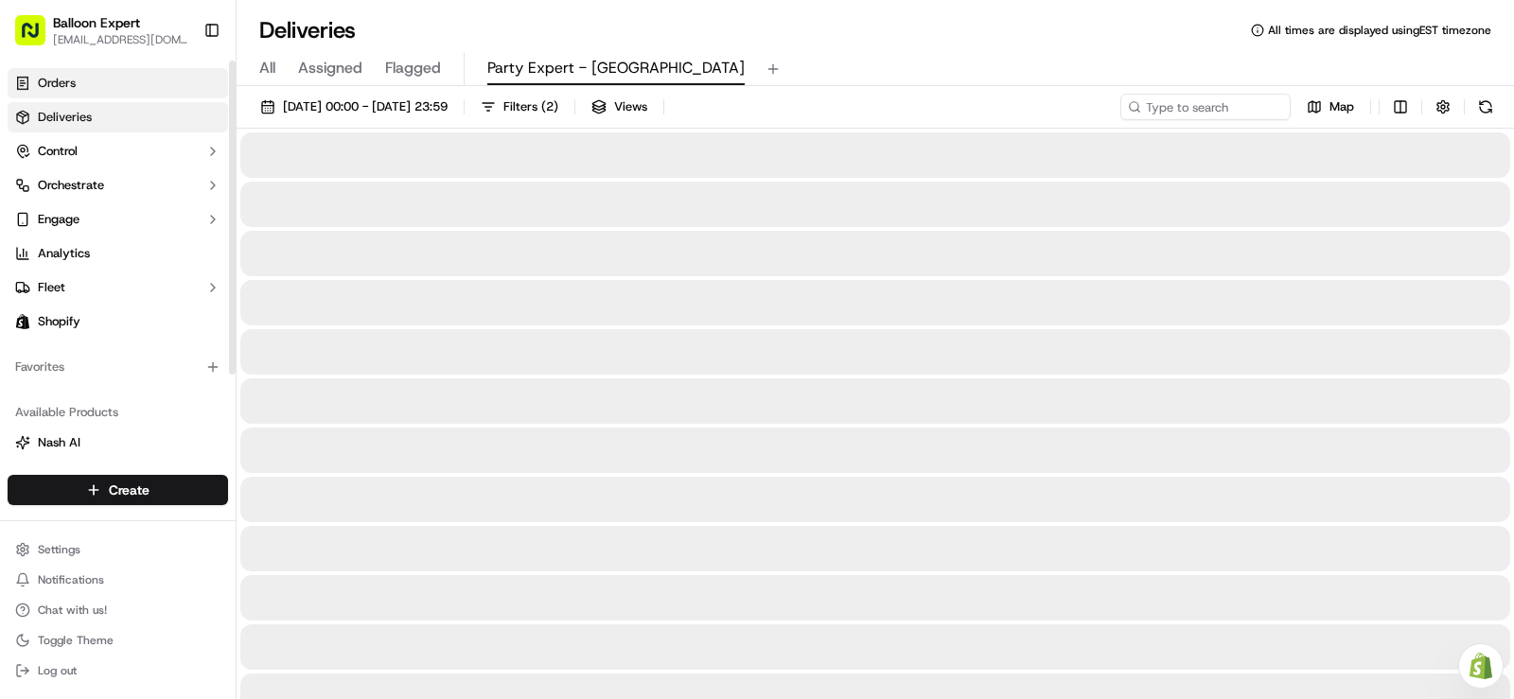
click at [69, 78] on span "Orders" at bounding box center [57, 83] width 38 height 17
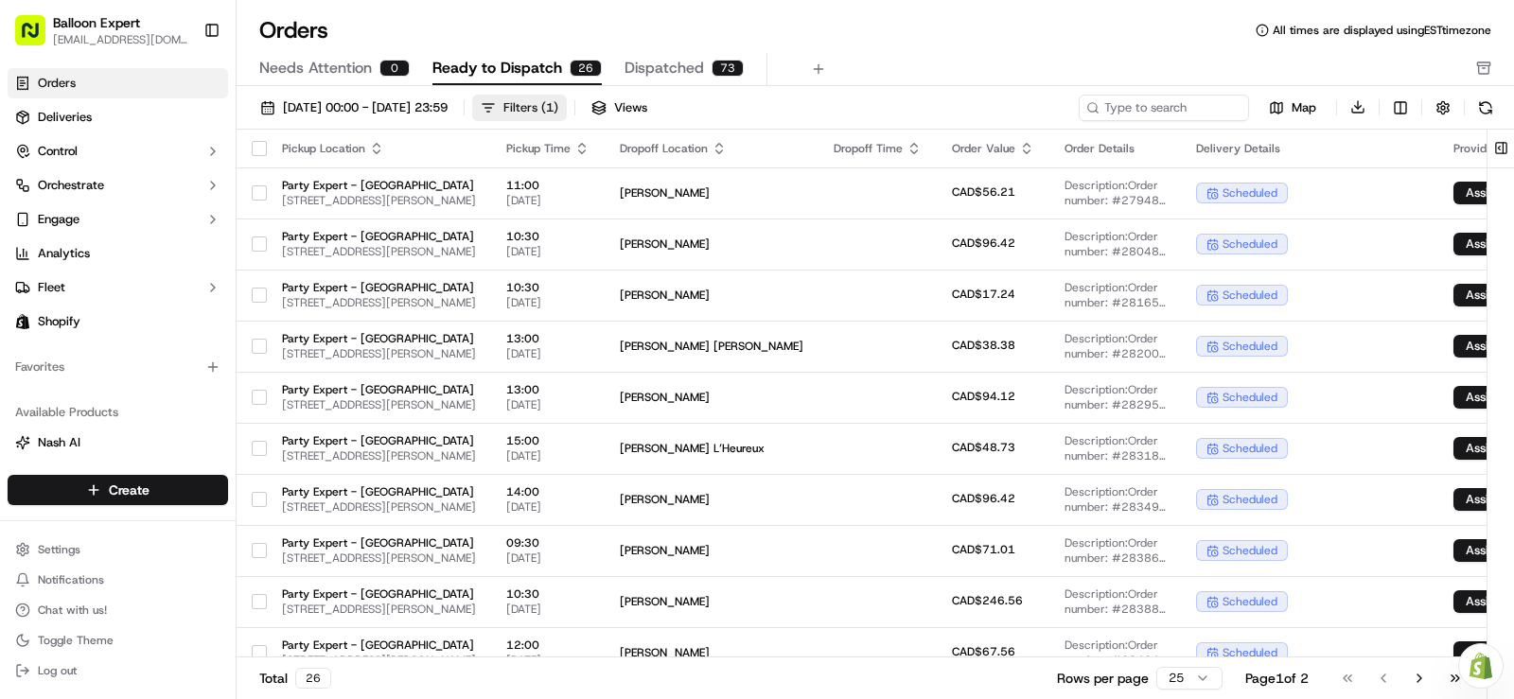
click at [558, 114] on div "Filters ( 1 )" at bounding box center [531, 107] width 55 height 17
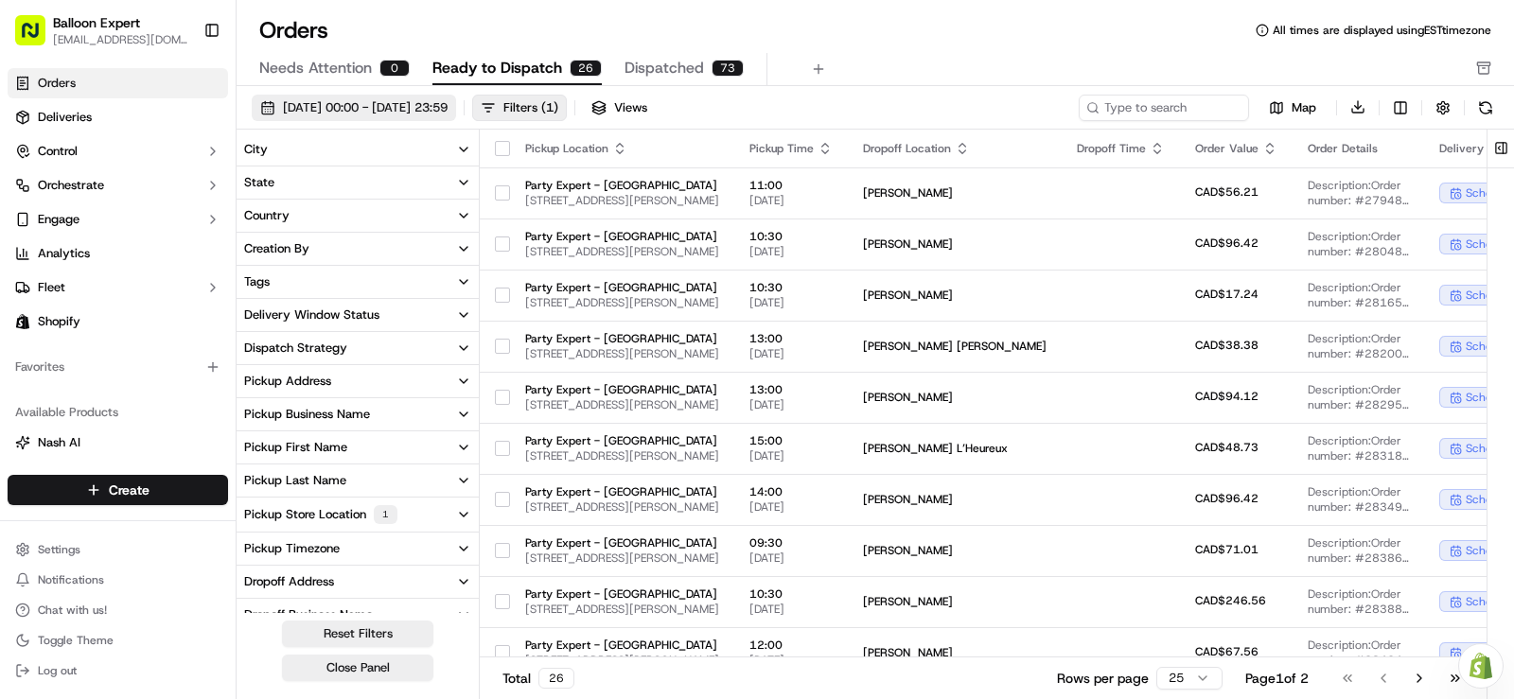
click at [398, 106] on span "01/09/2025 00:00 - 30/09/2025 23:59" at bounding box center [365, 107] width 165 height 17
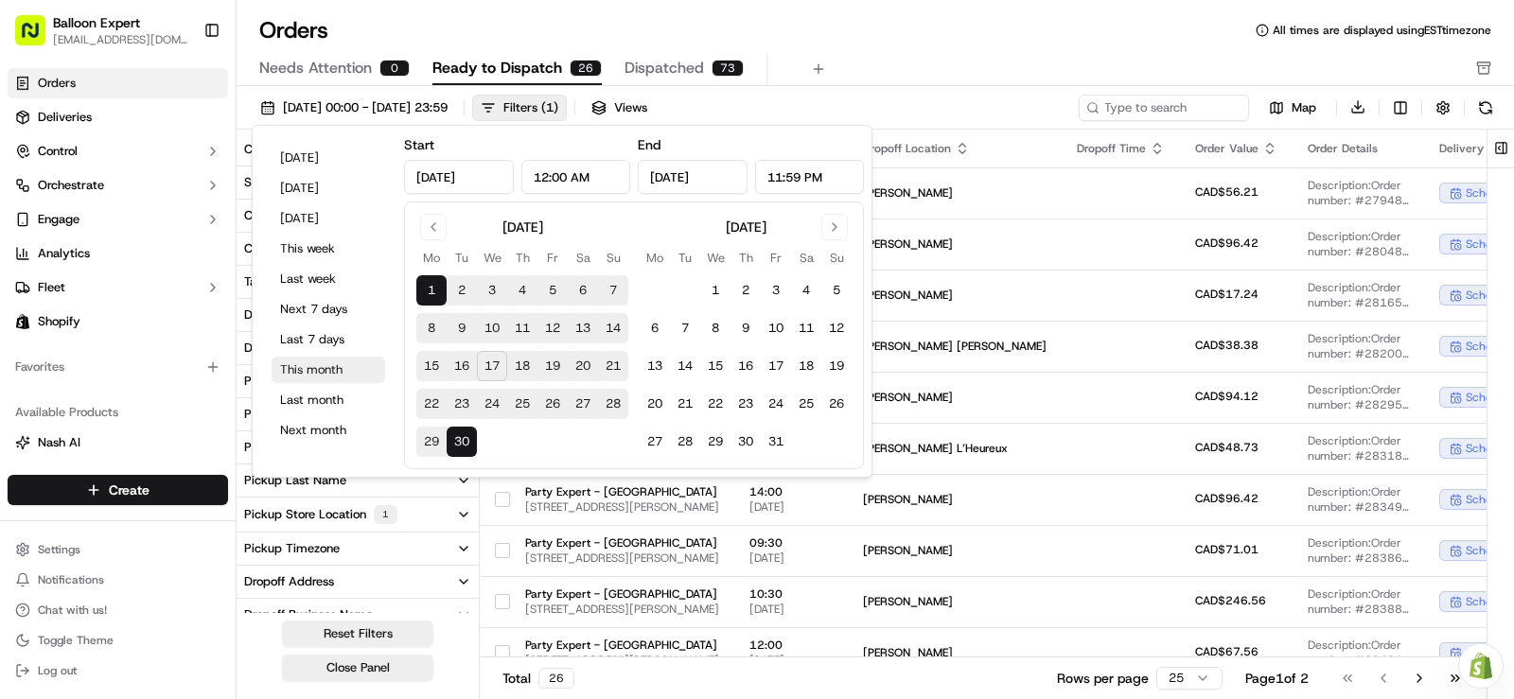
click at [303, 372] on button "This month" at bounding box center [329, 370] width 114 height 27
click at [338, 661] on button "Close Panel" at bounding box center [357, 668] width 151 height 27
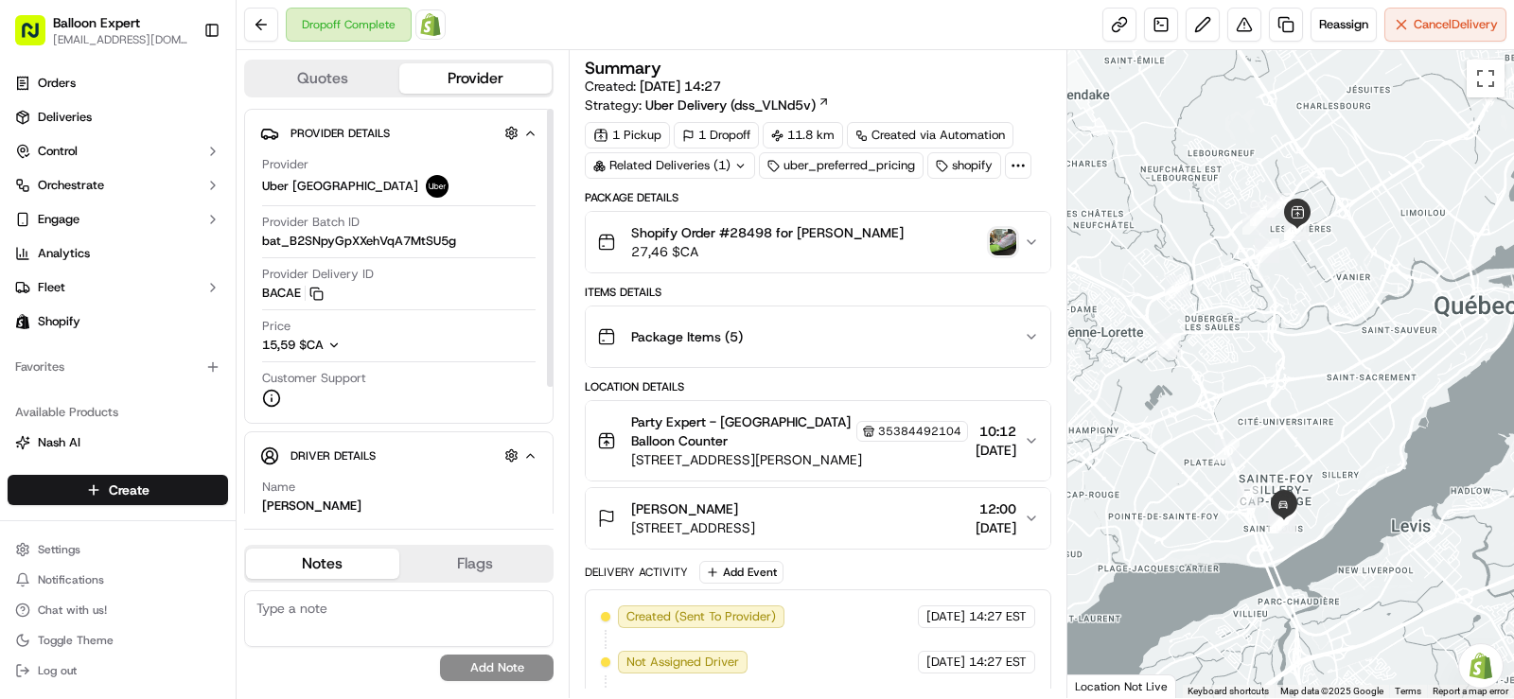
click at [422, 32] on img at bounding box center [430, 24] width 23 height 23
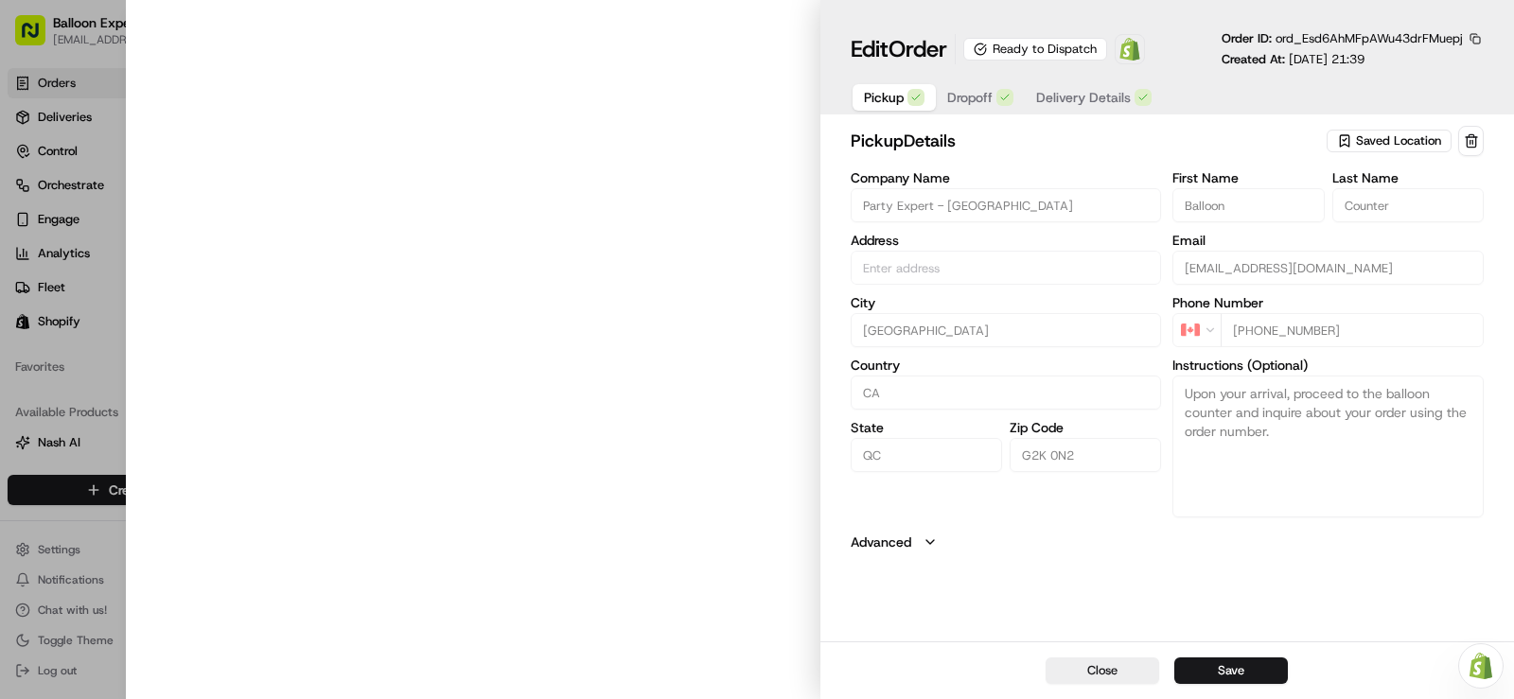
type input "[STREET_ADDRESS][PERSON_NAME]"
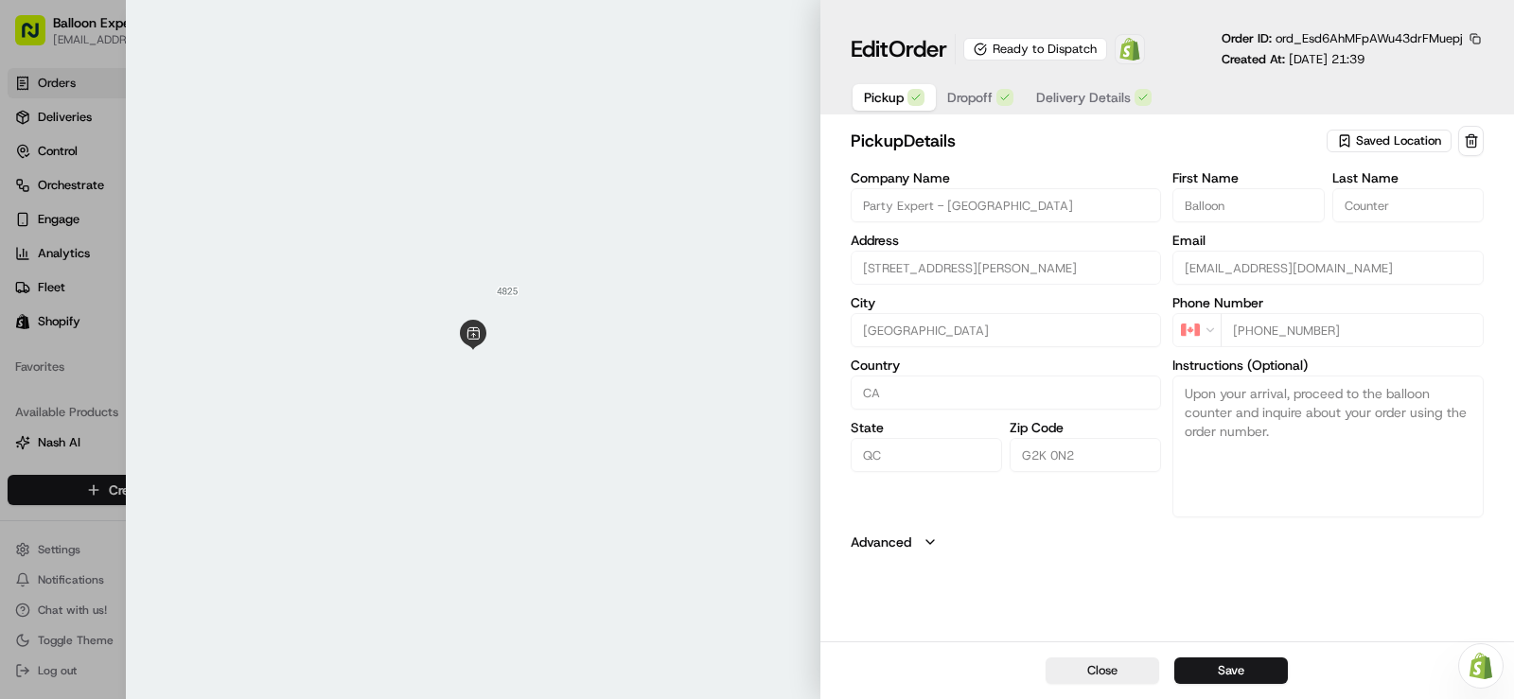
click at [1133, 52] on img at bounding box center [1130, 49] width 23 height 23
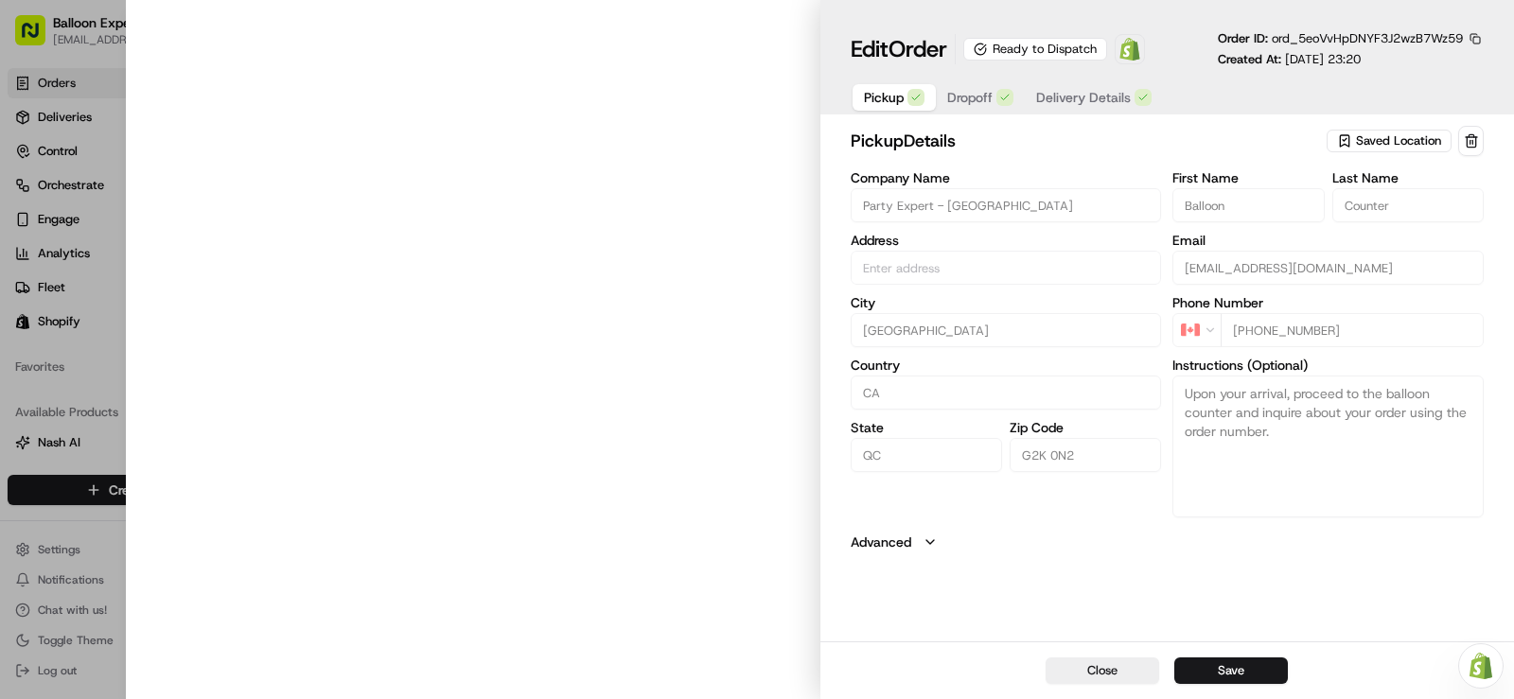
type input "[STREET_ADDRESS][PERSON_NAME]"
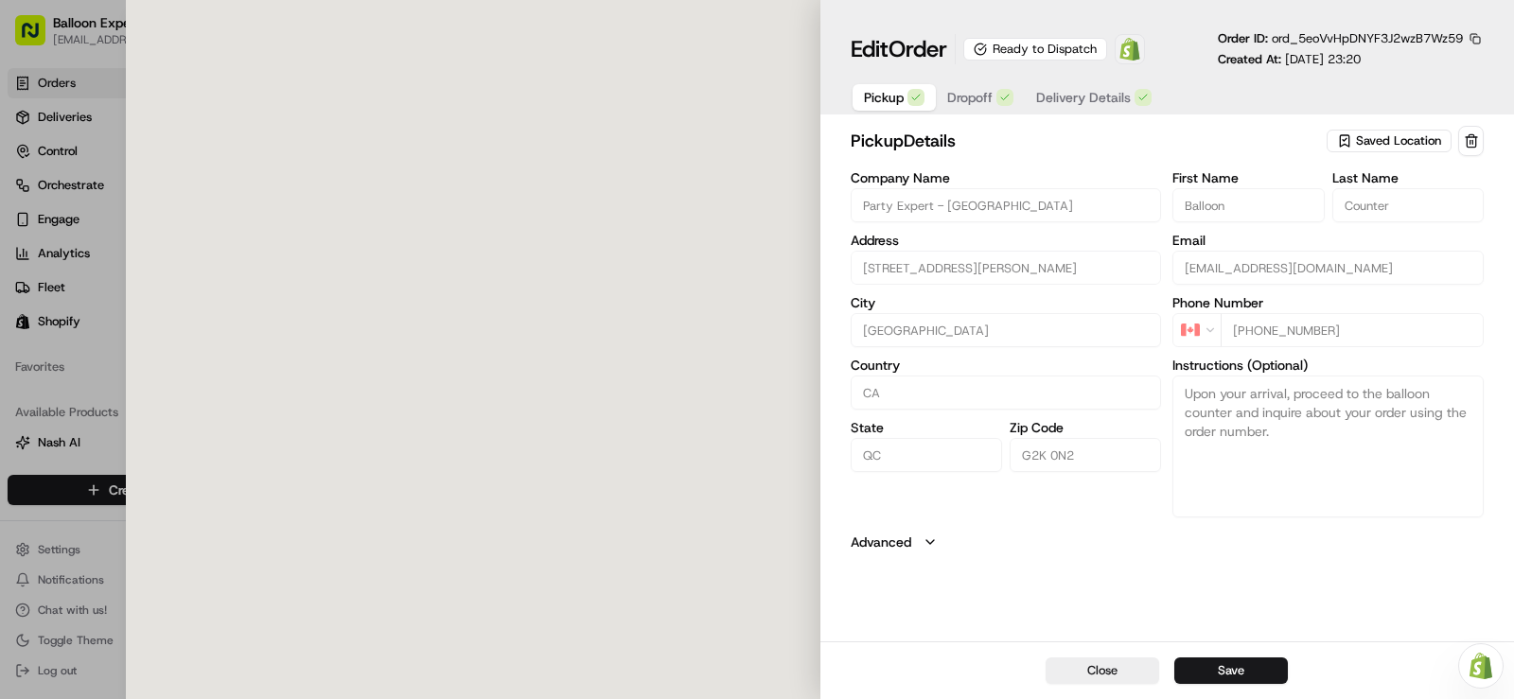
click at [1135, 45] on img at bounding box center [1130, 49] width 23 height 23
